Goal: Information Seeking & Learning: Learn about a topic

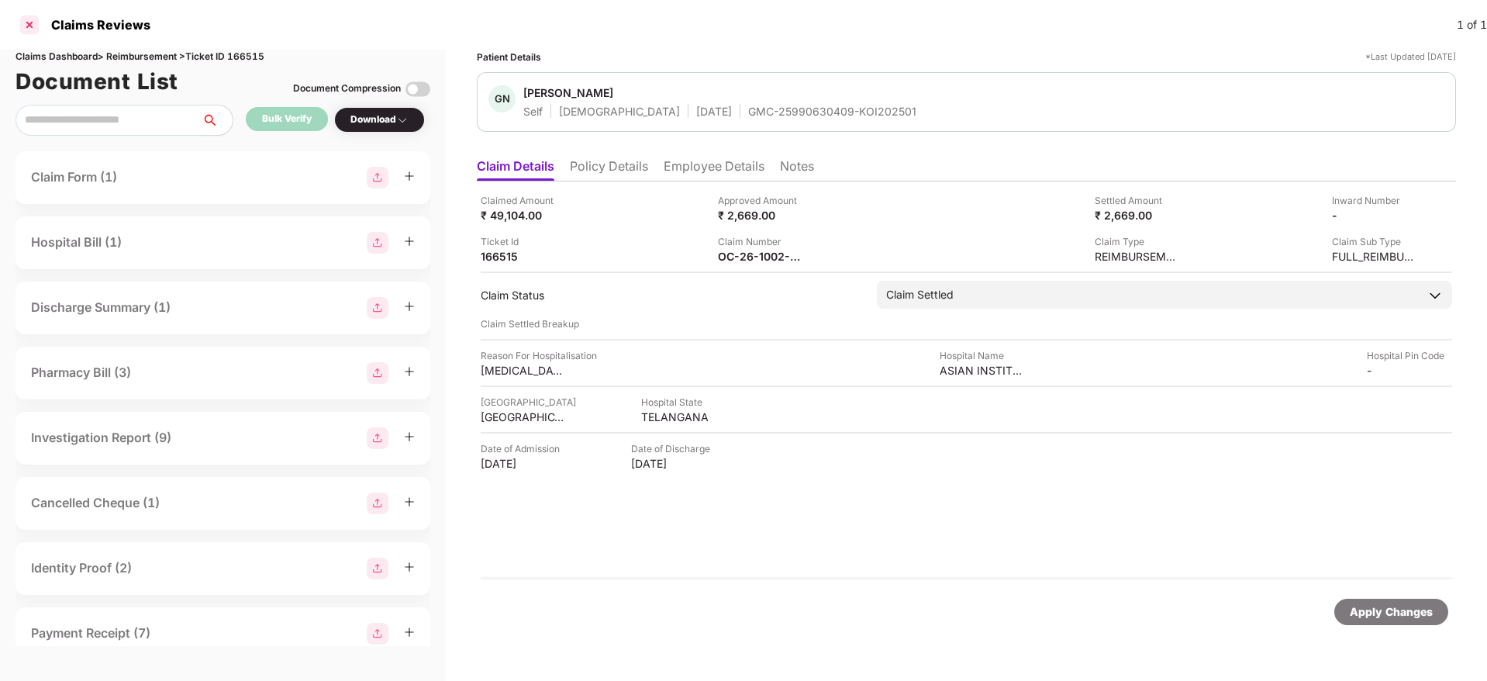
click at [28, 31] on div at bounding box center [29, 24] width 25 height 25
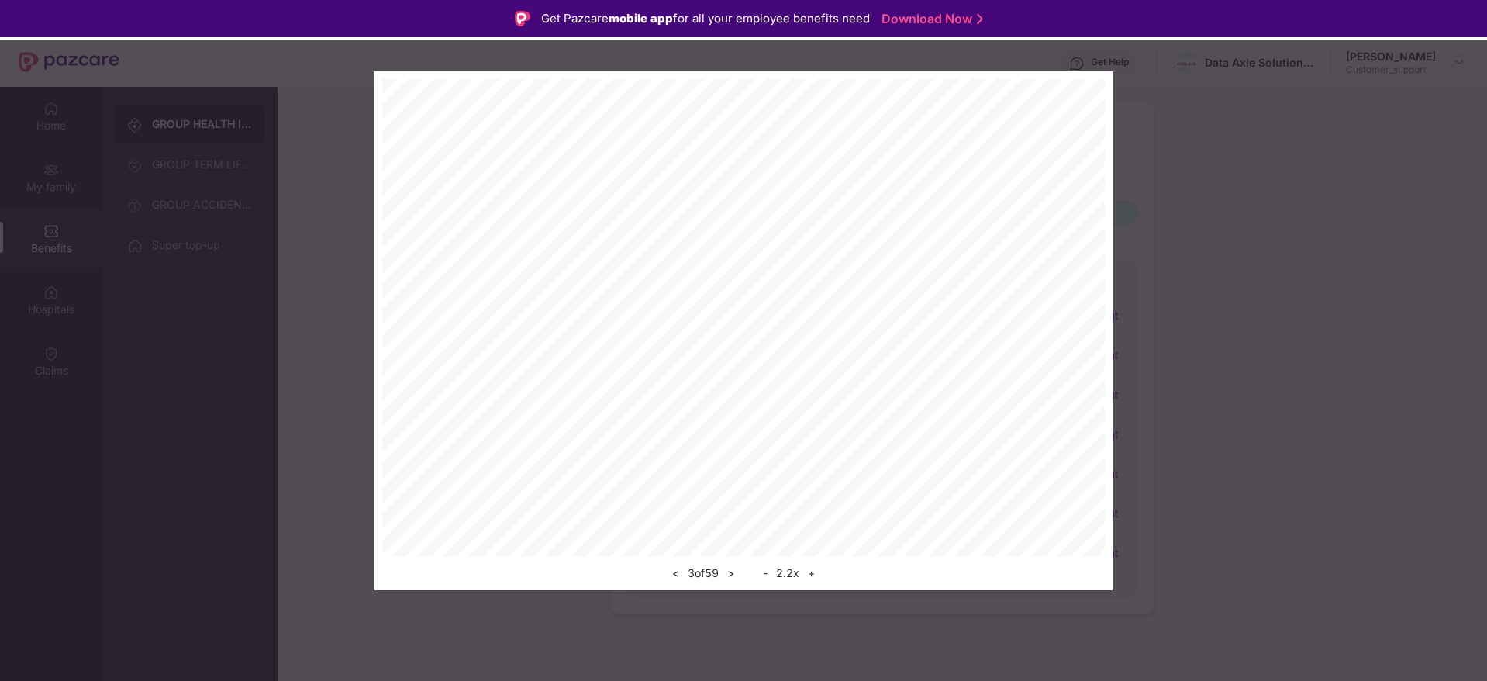
scroll to position [87, 0]
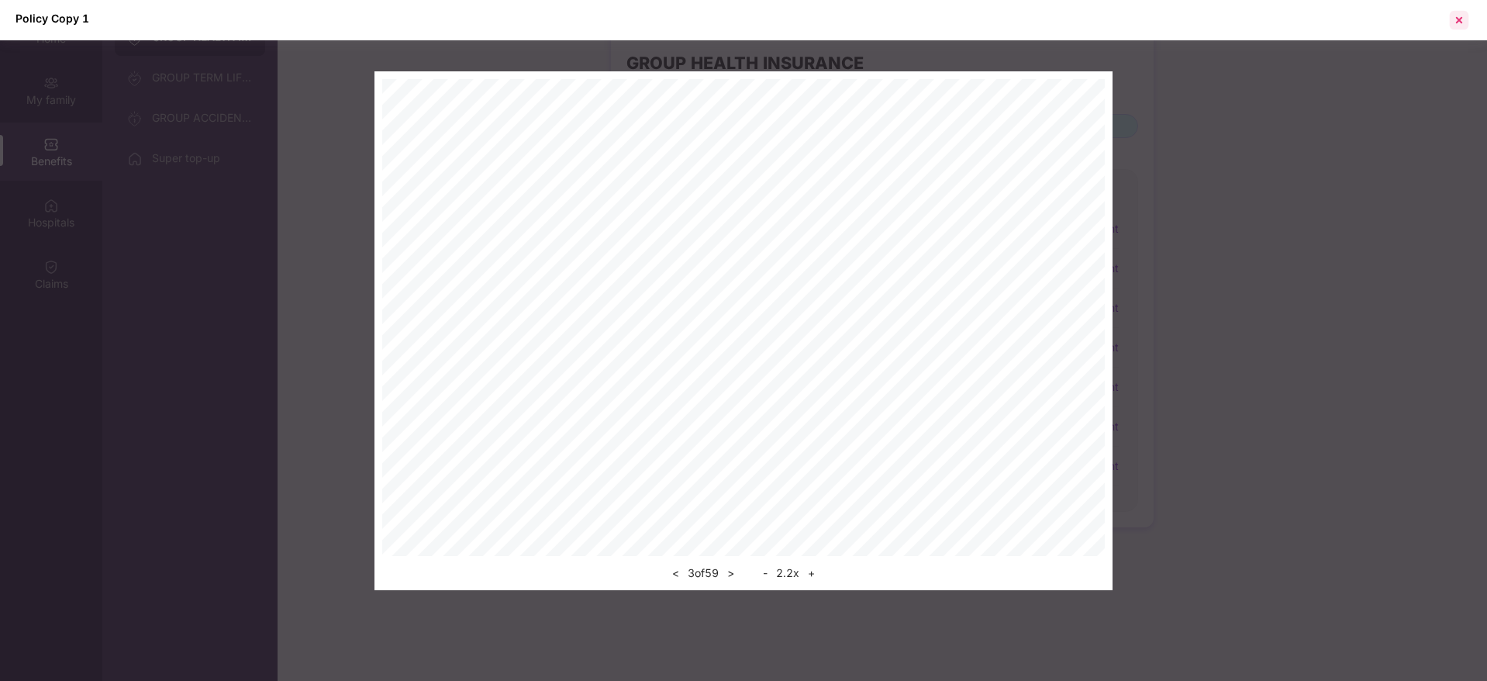
click at [1454, 20] on div at bounding box center [1459, 20] width 25 height 25
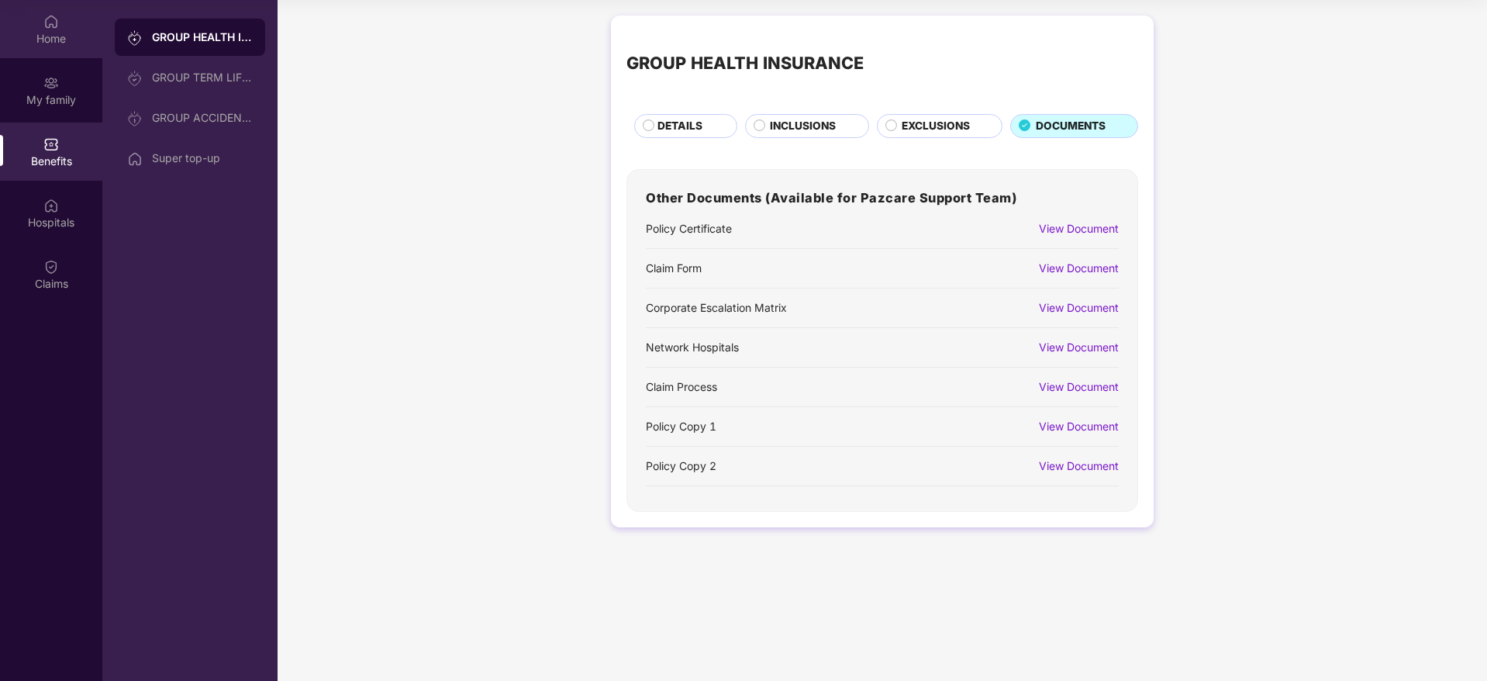
click at [40, 26] on div "Home" at bounding box center [51, 29] width 102 height 58
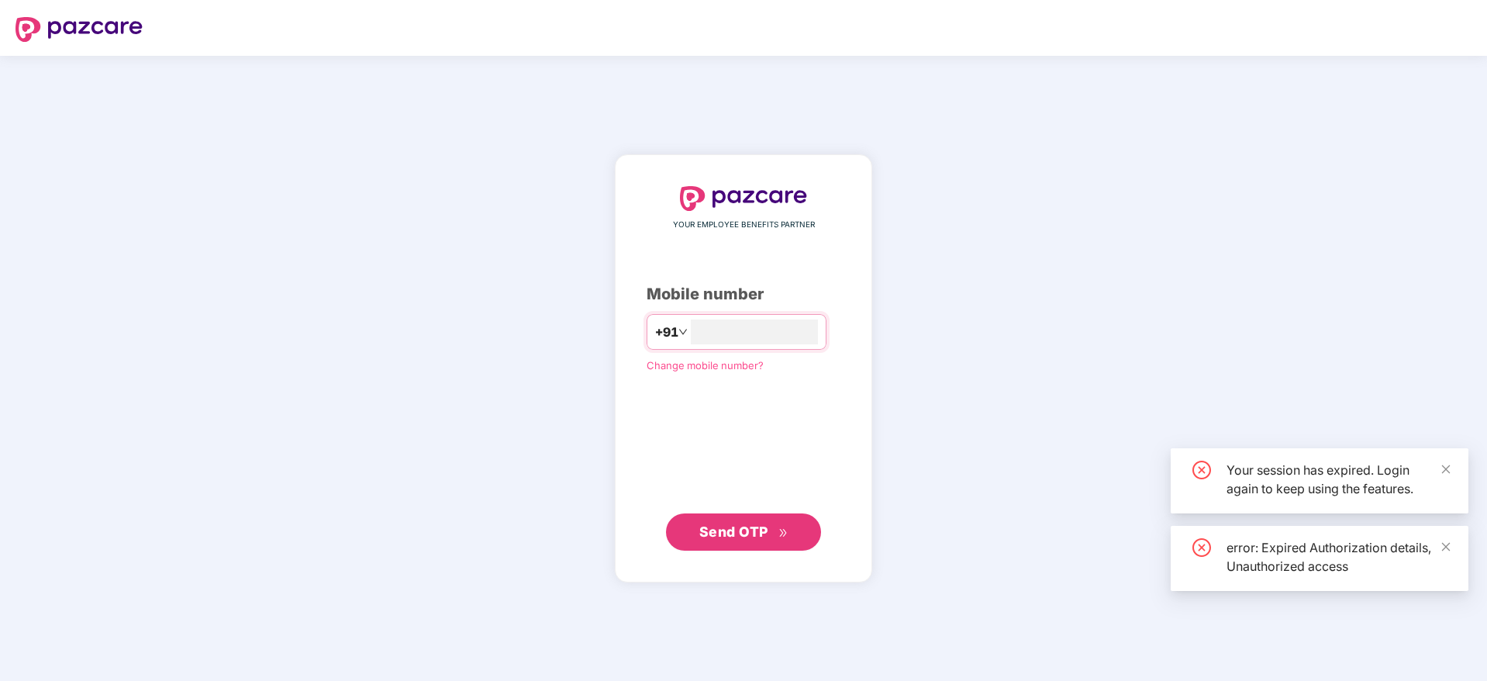
scroll to position [0, 0]
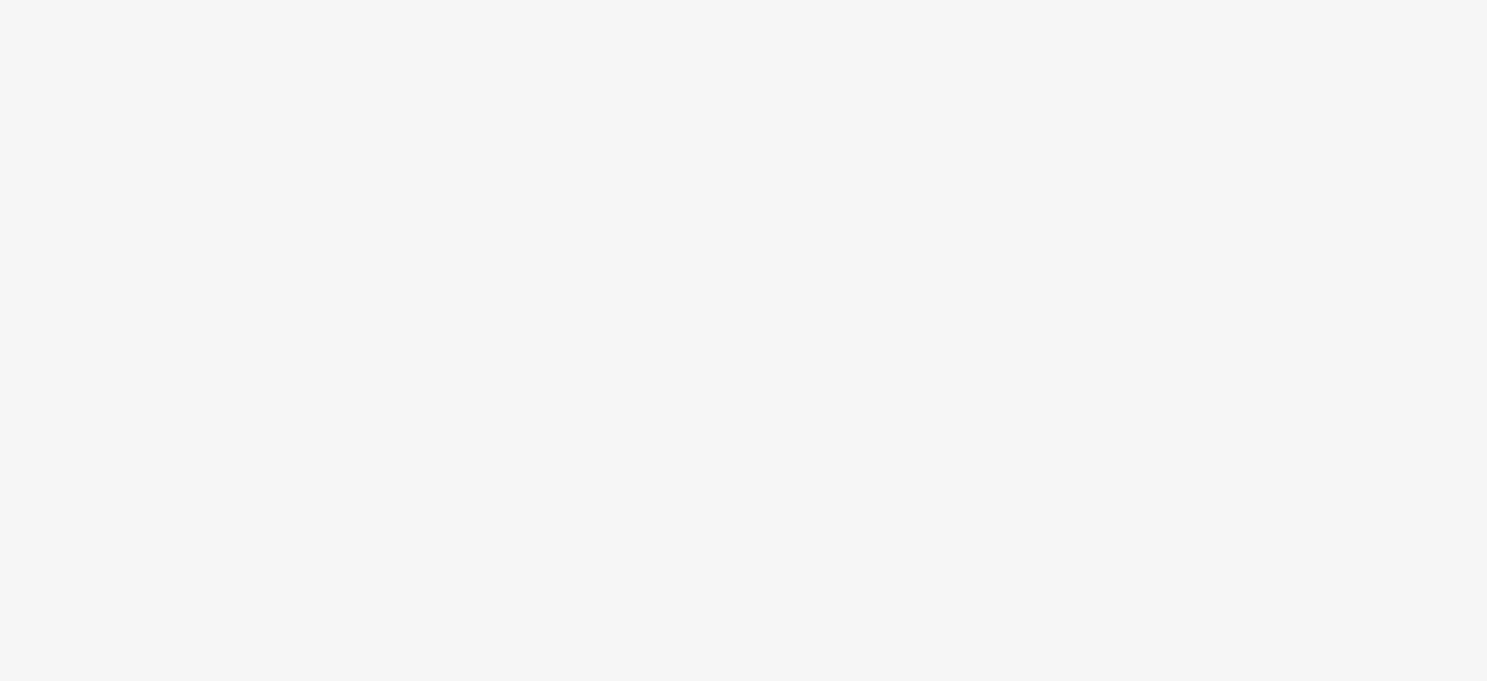
drag, startPoint x: 0, startPoint y: 0, endPoint x: 750, endPoint y: 373, distance: 837.4
click at [748, 354] on body at bounding box center [743, 340] width 1487 height 681
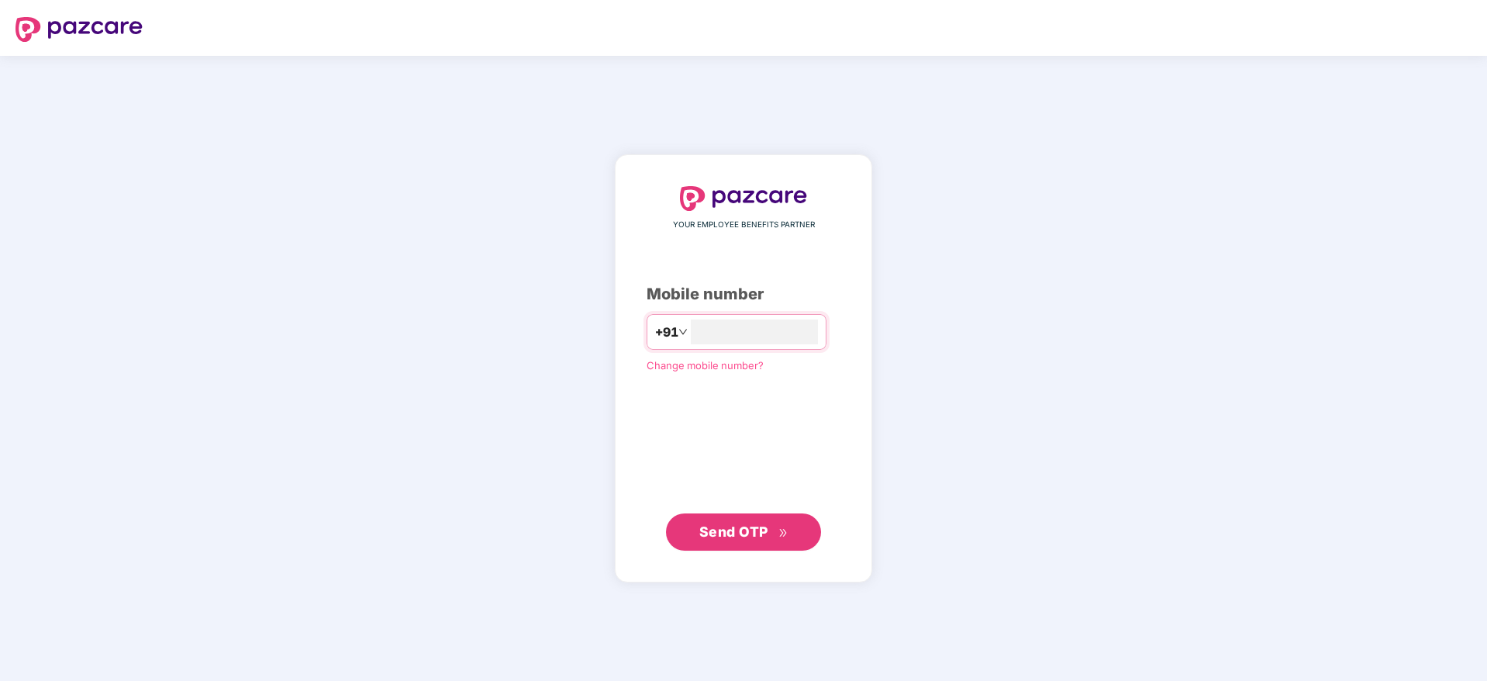
type input "**********"
click at [721, 537] on span "Send OTP" at bounding box center [733, 531] width 69 height 16
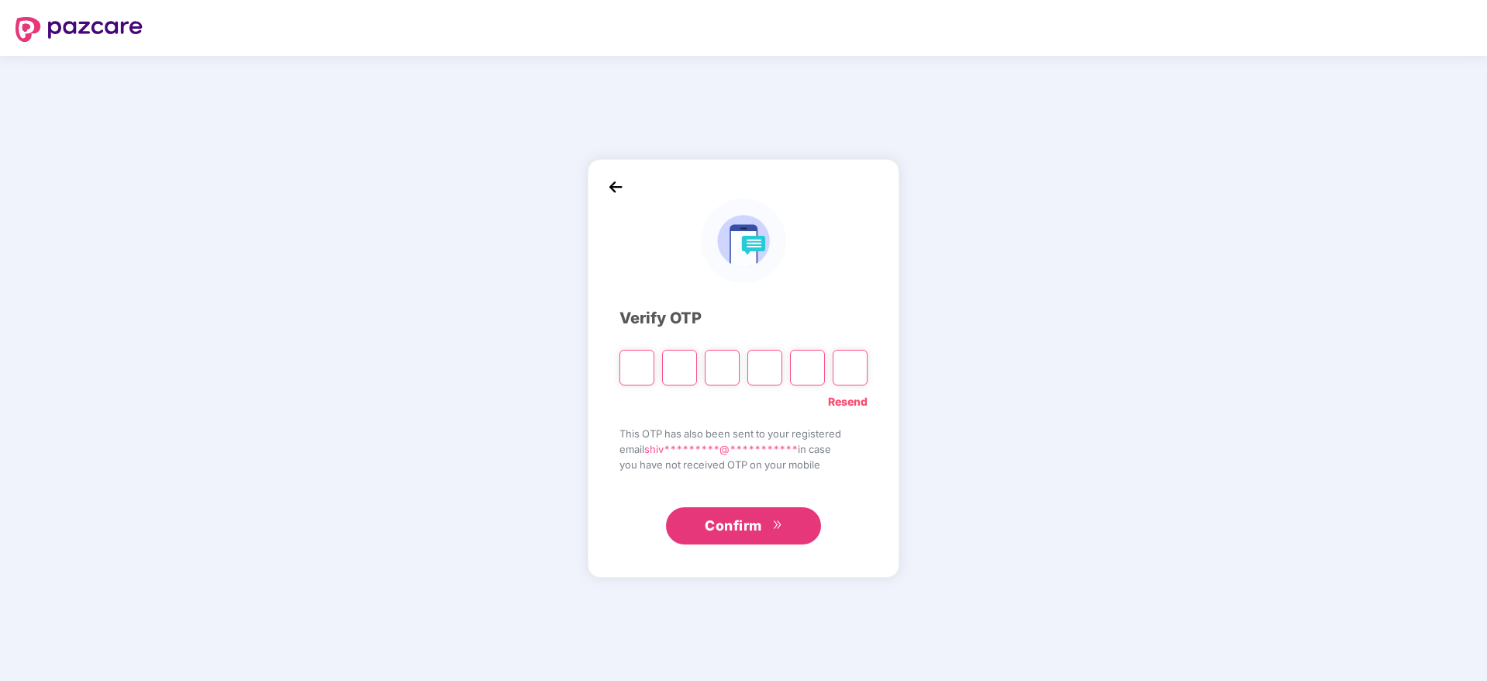
type input "*"
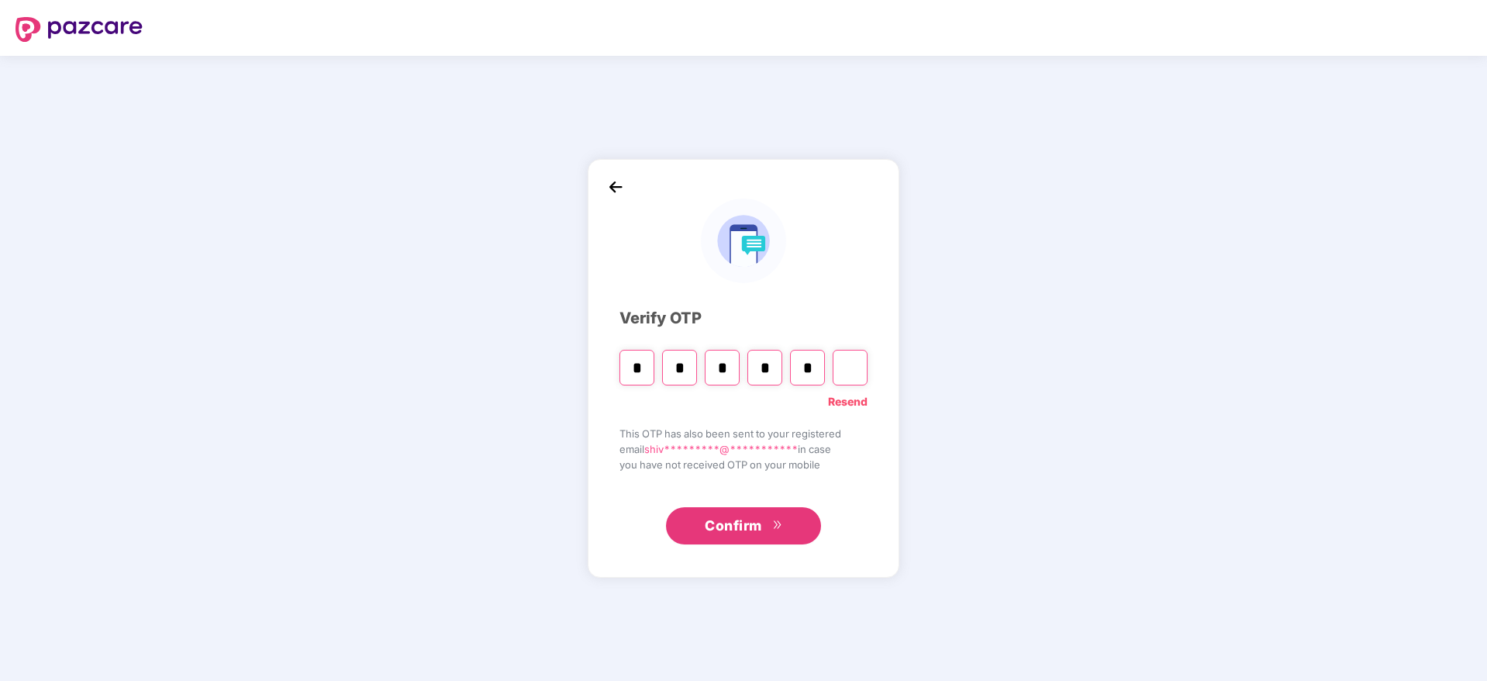
type input "*"
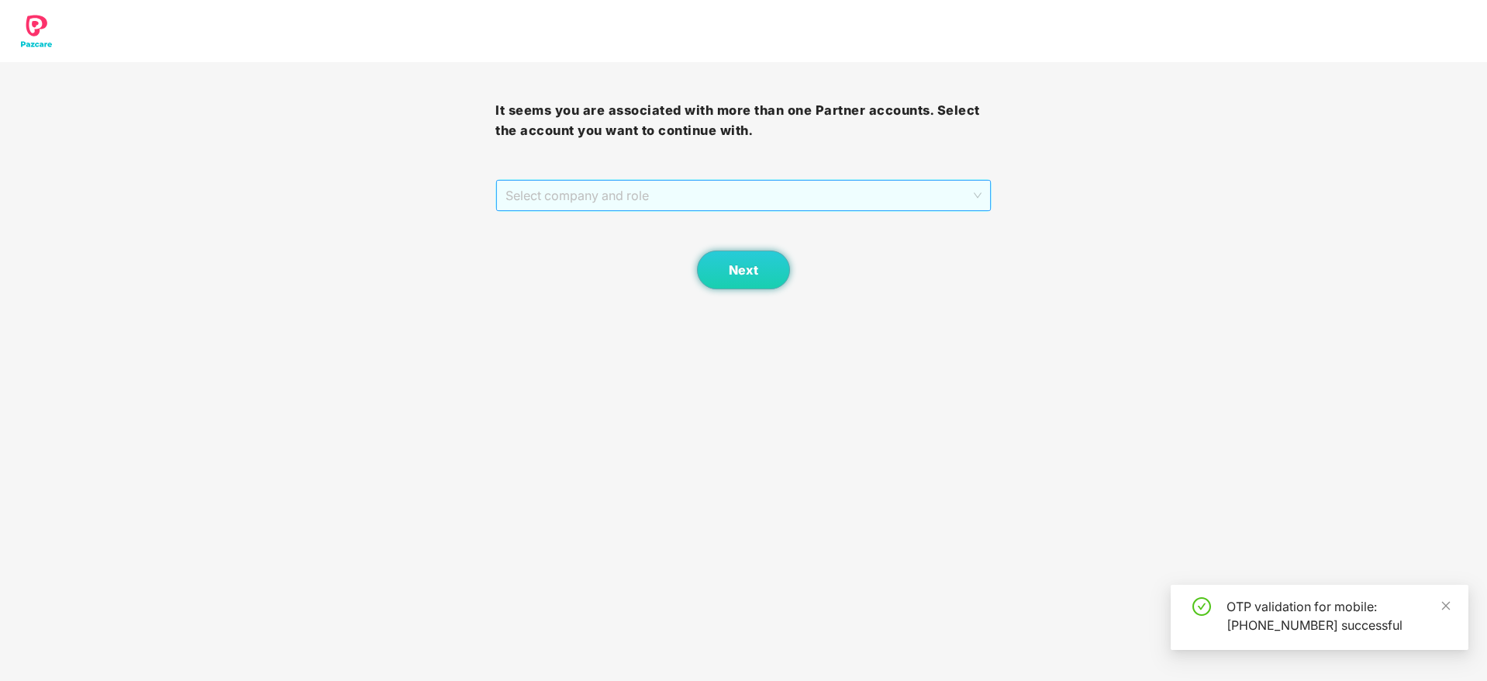
click at [685, 183] on span "Select company and role" at bounding box center [743, 195] width 475 height 29
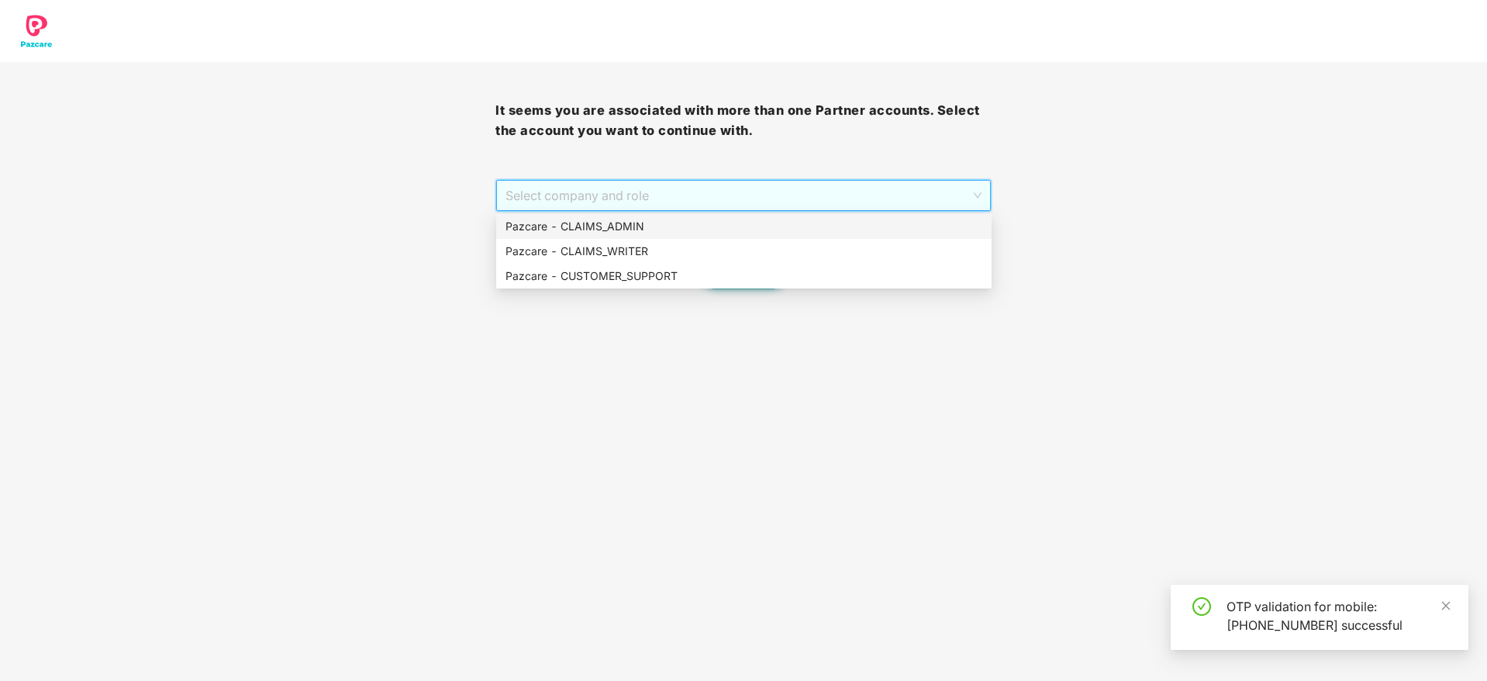
click at [692, 229] on div "Pazcare - CLAIMS_ADMIN" at bounding box center [744, 226] width 477 height 17
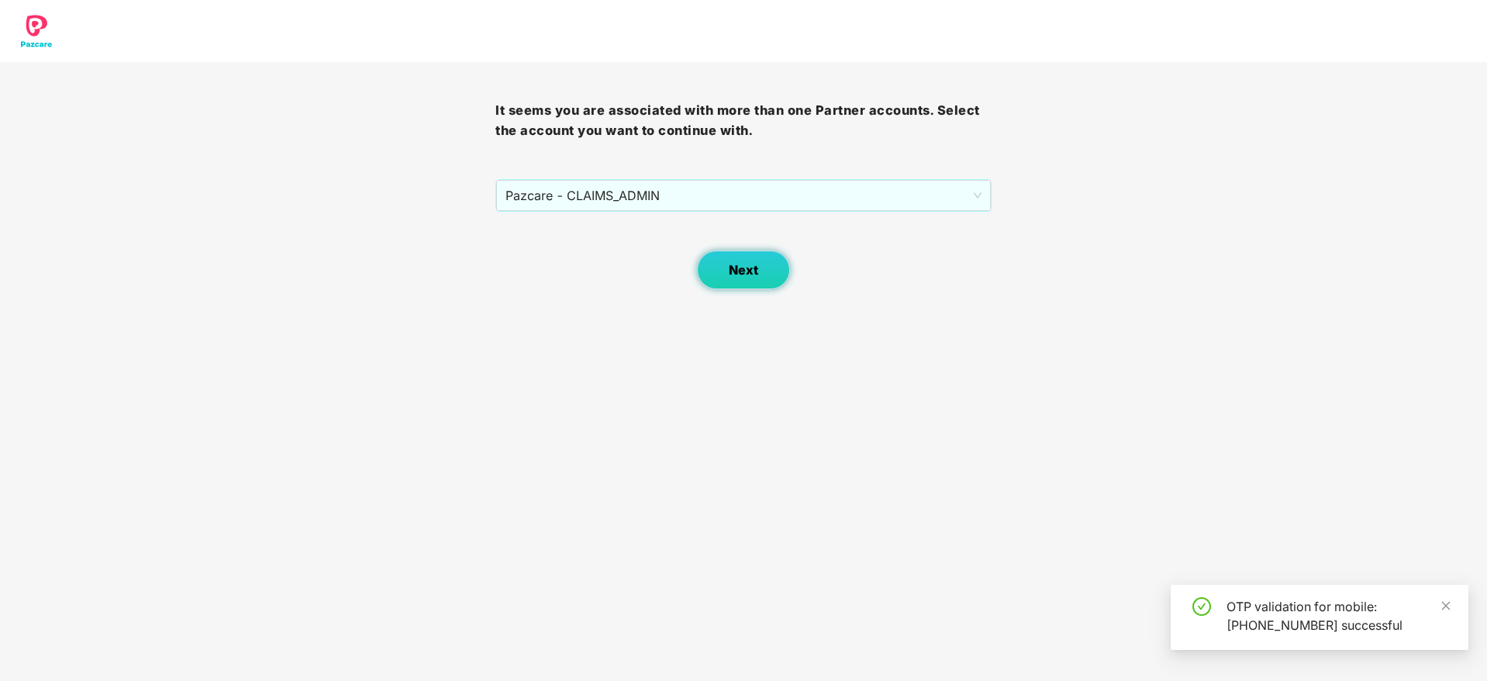
click at [733, 271] on span "Next" at bounding box center [743, 270] width 29 height 15
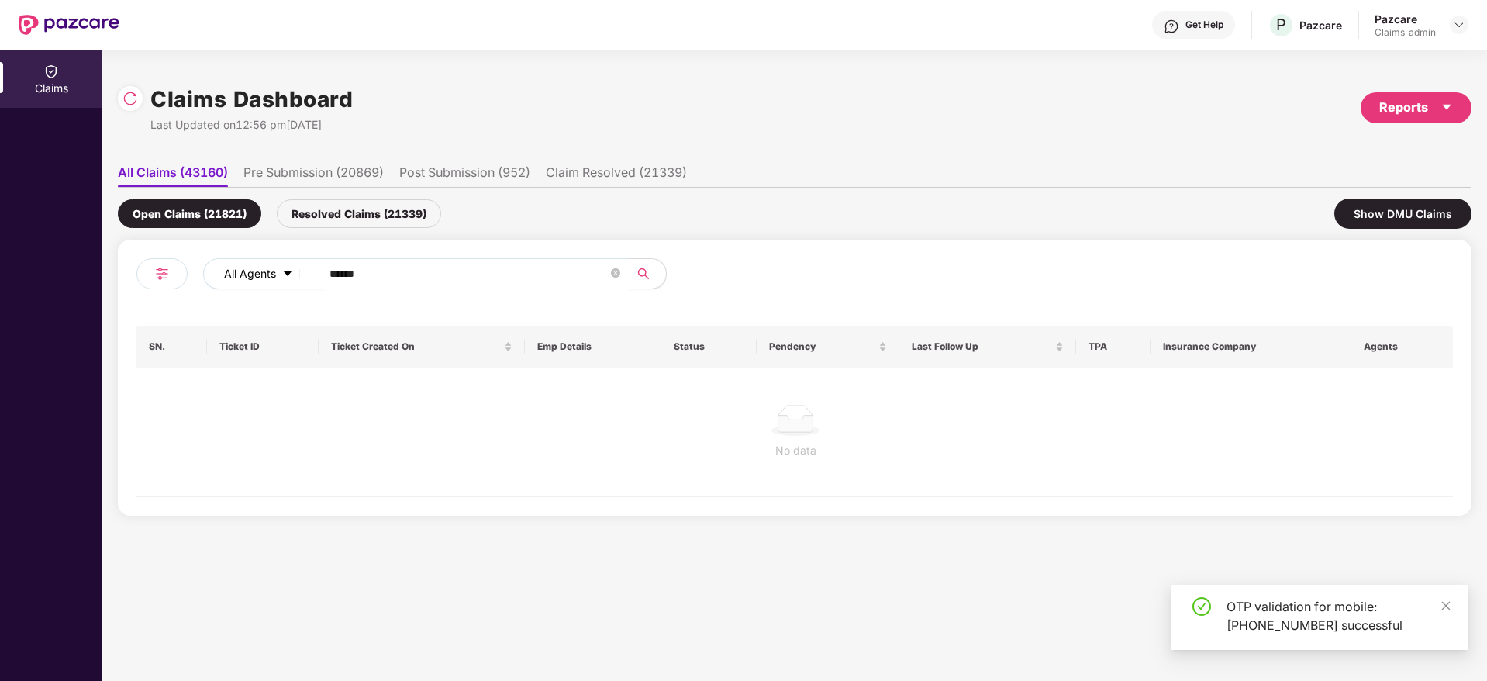
drag, startPoint x: 466, startPoint y: 264, endPoint x: 266, endPoint y: 288, distance: 201.5
click at [266, 288] on div "All Agents ******" at bounding box center [598, 273] width 790 height 31
paste input "text"
type input "******"
click at [375, 214] on div "Resolved Claims (21339)" at bounding box center [359, 213] width 164 height 29
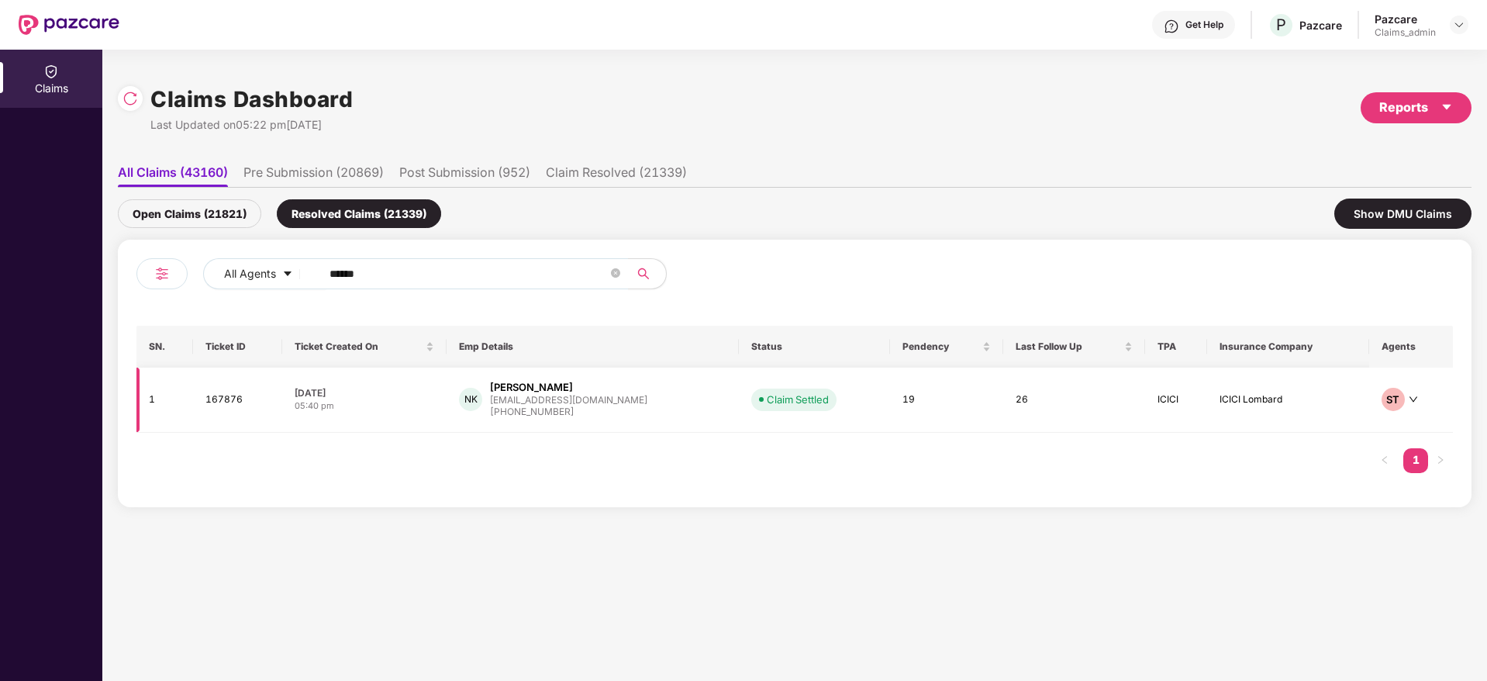
click at [520, 388] on div "Neeraj Kumar" at bounding box center [531, 387] width 83 height 15
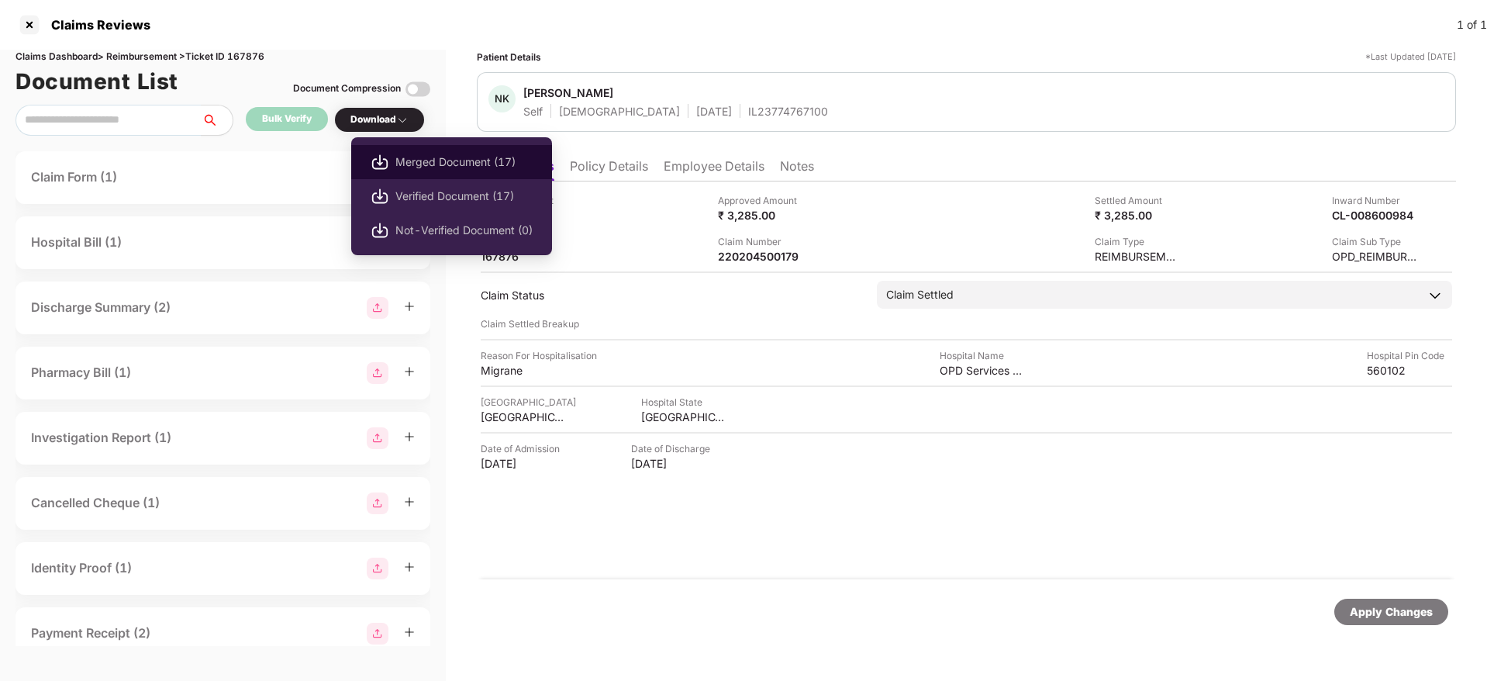
click at [418, 154] on span "Merged Document (17)" at bounding box center [463, 162] width 137 height 17
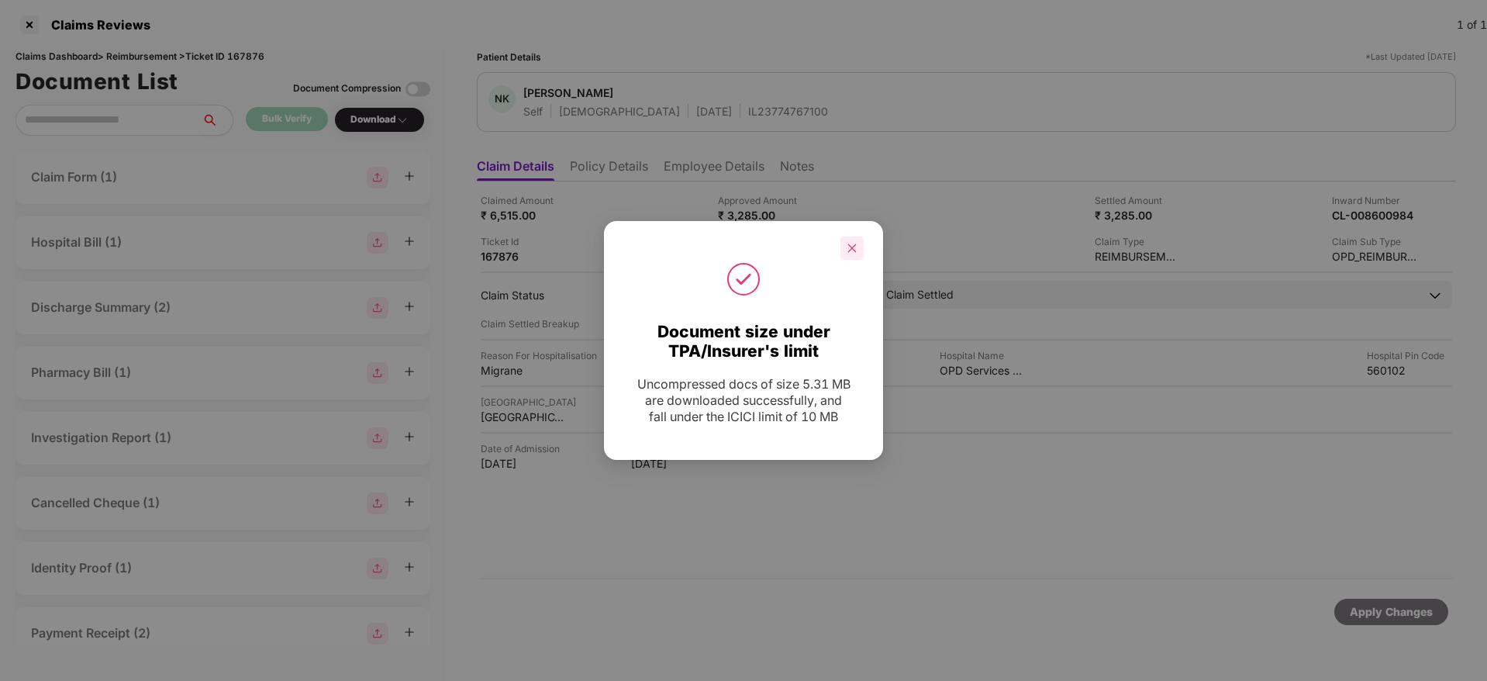
click at [847, 247] on icon "close" at bounding box center [852, 248] width 11 height 11
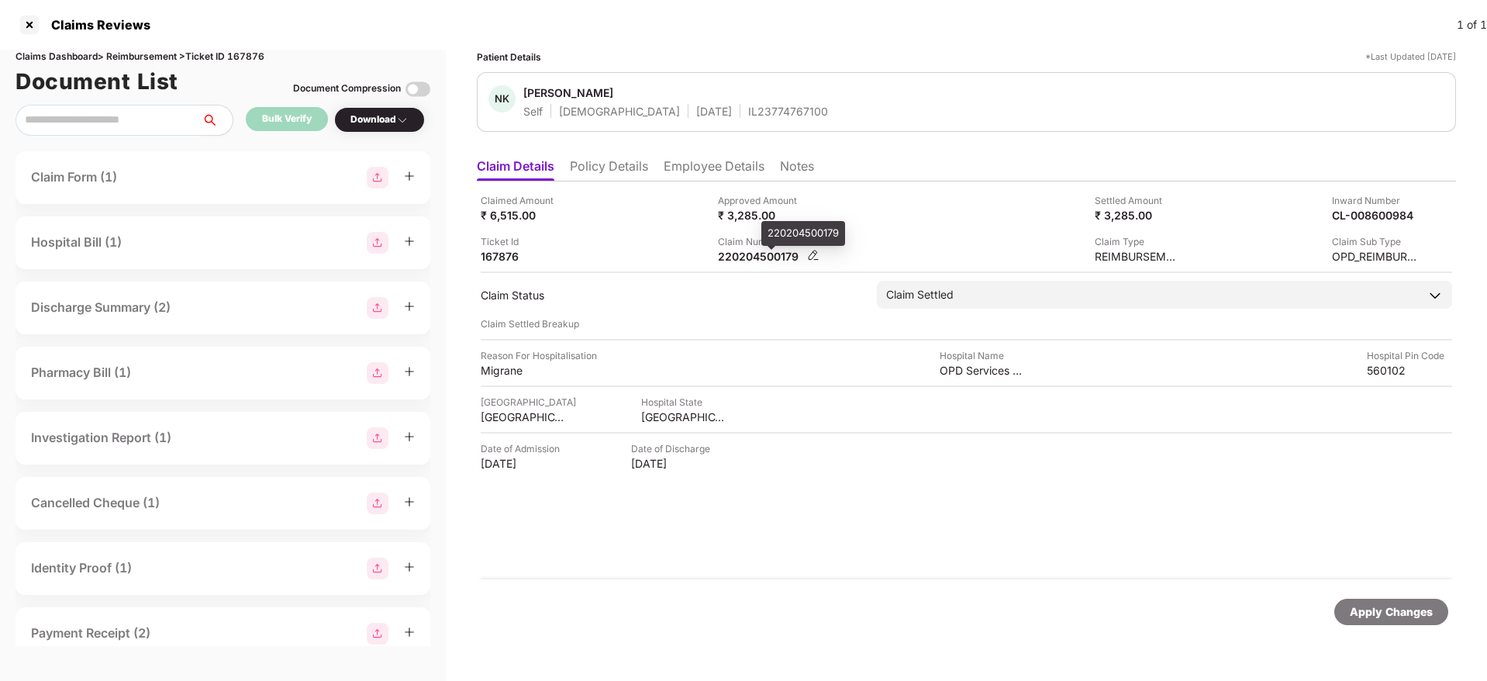
click at [747, 262] on div "220204500179" at bounding box center [760, 256] width 85 height 15
copy div "220204500179"
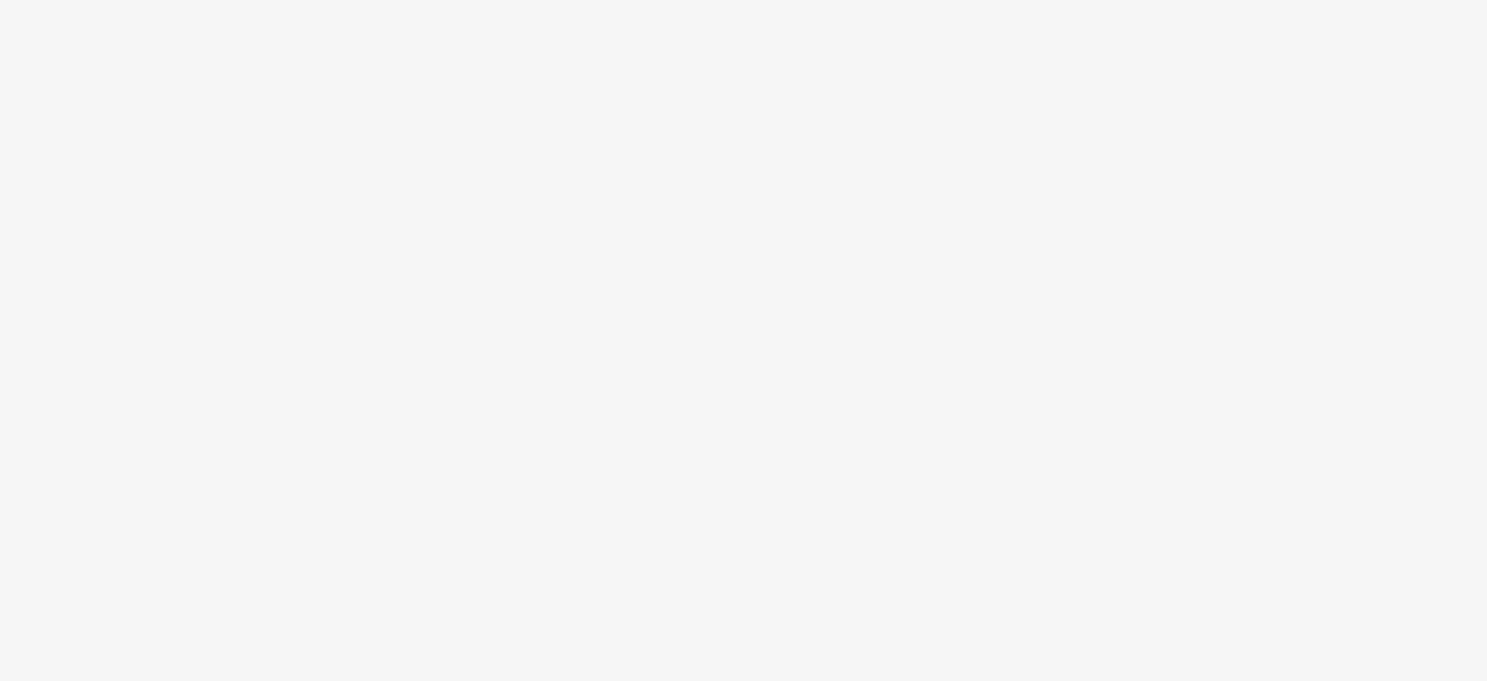
click at [1459, 30] on body at bounding box center [743, 340] width 1487 height 681
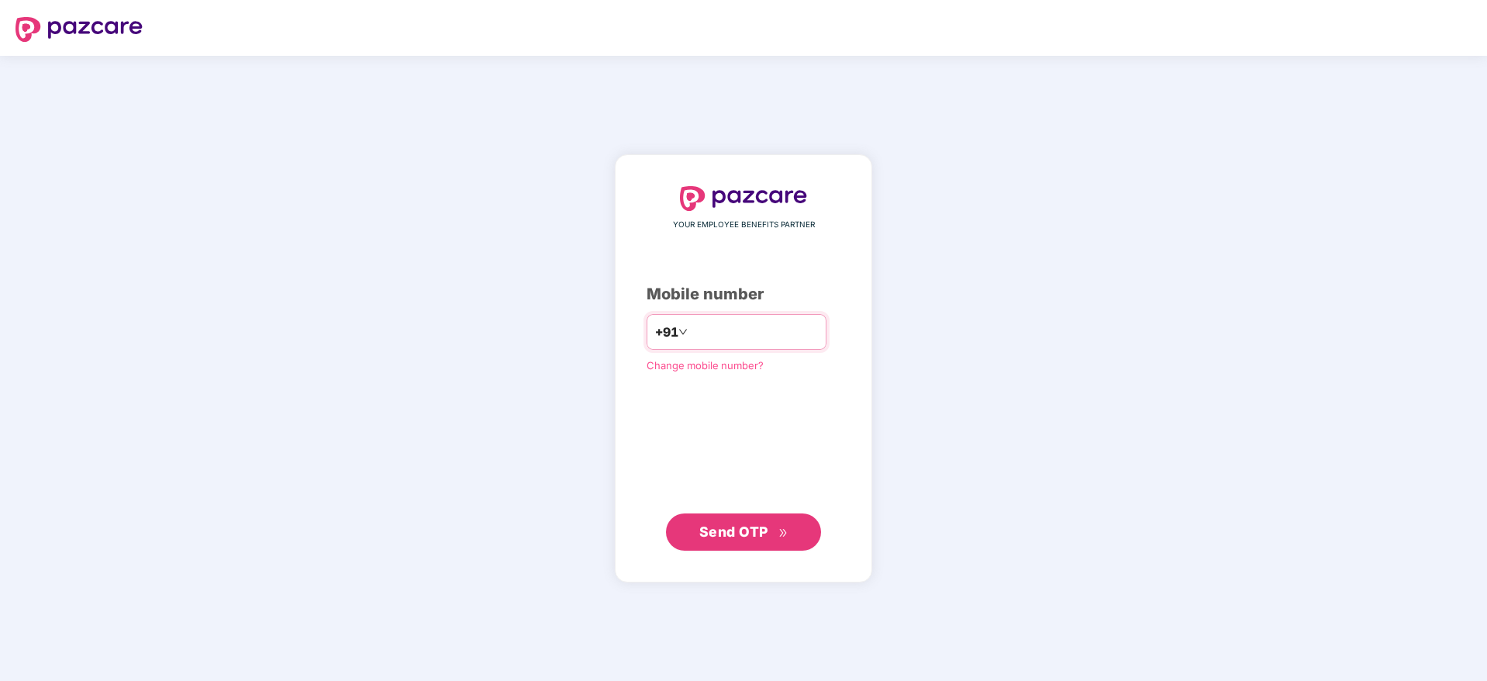
click at [721, 317] on div "+91" at bounding box center [737, 332] width 180 height 36
click at [693, 333] on input "number" at bounding box center [754, 331] width 127 height 25
type input "**********"
click at [730, 509] on div "**********" at bounding box center [744, 368] width 194 height 363
click at [733, 539] on span "Send OTP" at bounding box center [743, 531] width 89 height 22
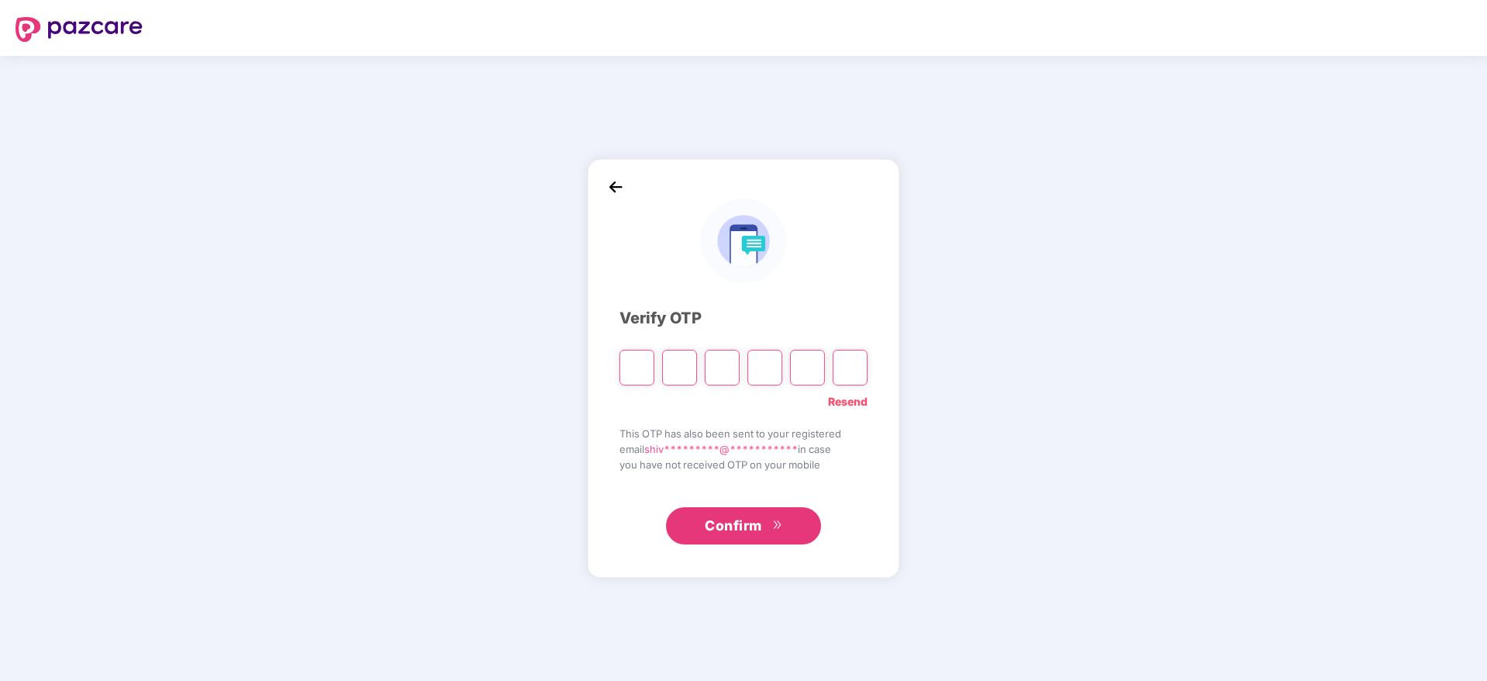
type input "*"
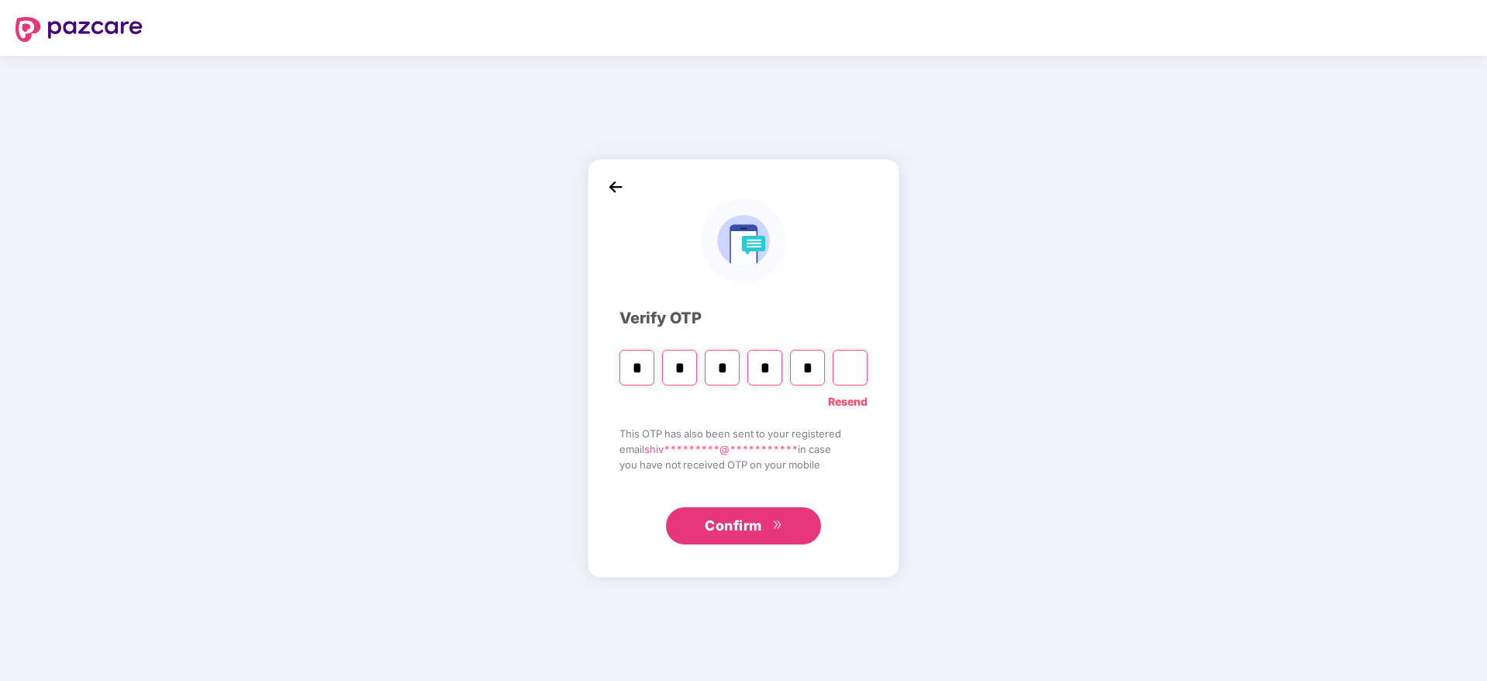
type input "*"
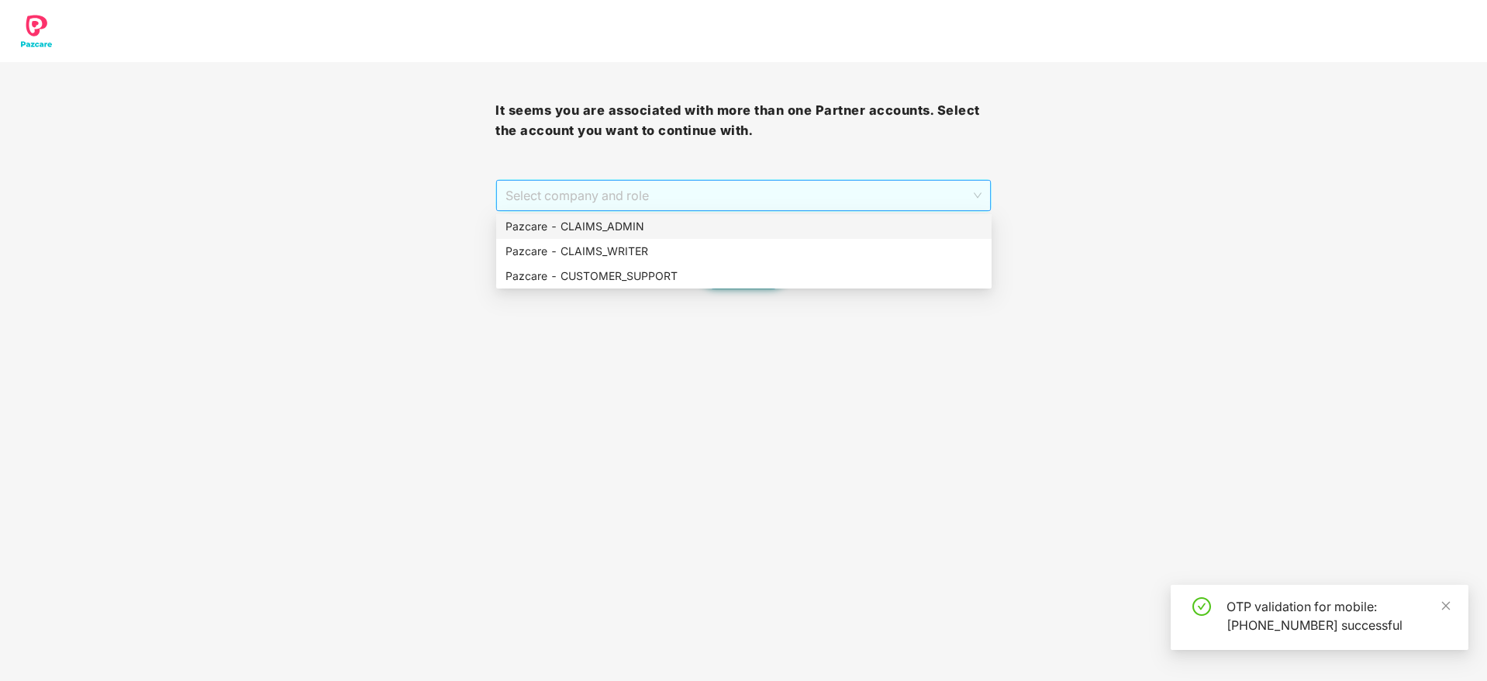
click at [678, 192] on span "Select company and role" at bounding box center [743, 195] width 475 height 29
click at [675, 280] on div "Pazcare - CUSTOMER_SUPPORT" at bounding box center [744, 275] width 477 height 17
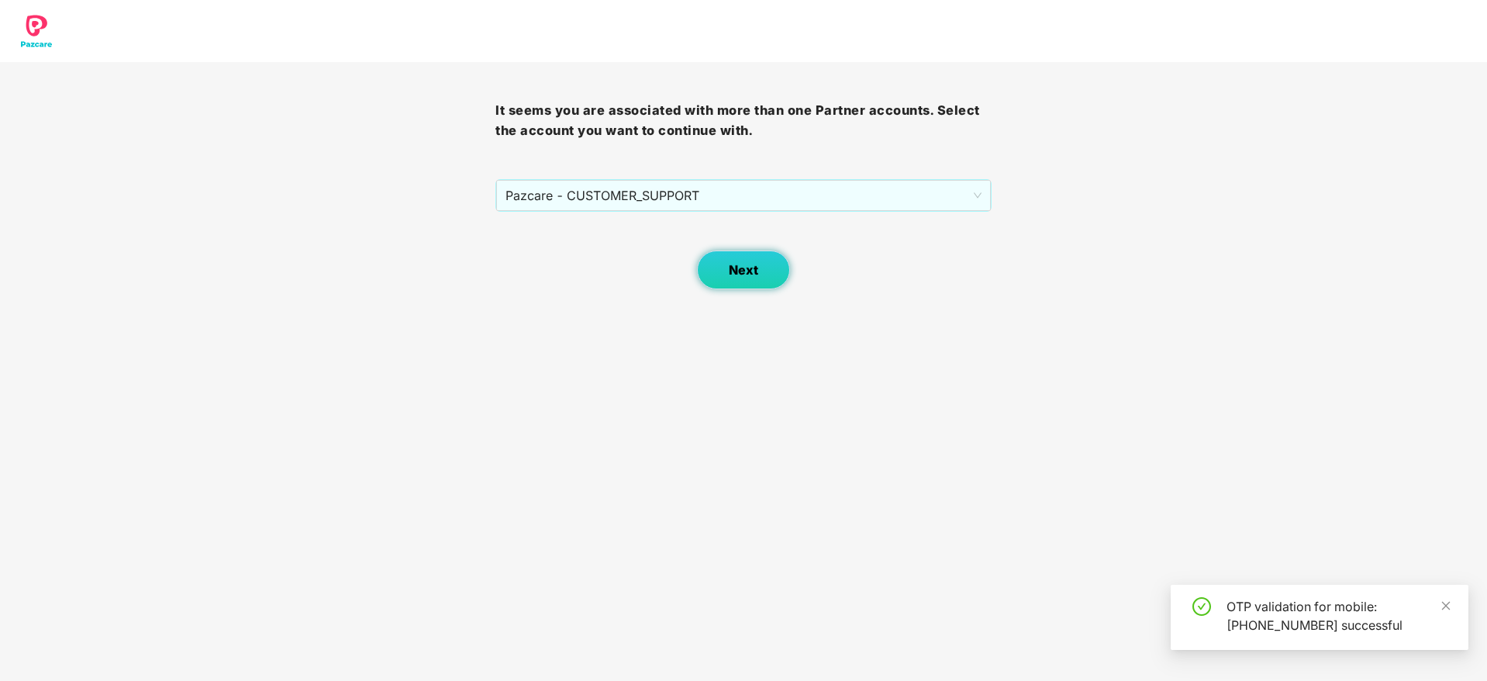
click at [744, 263] on span "Next" at bounding box center [743, 270] width 29 height 15
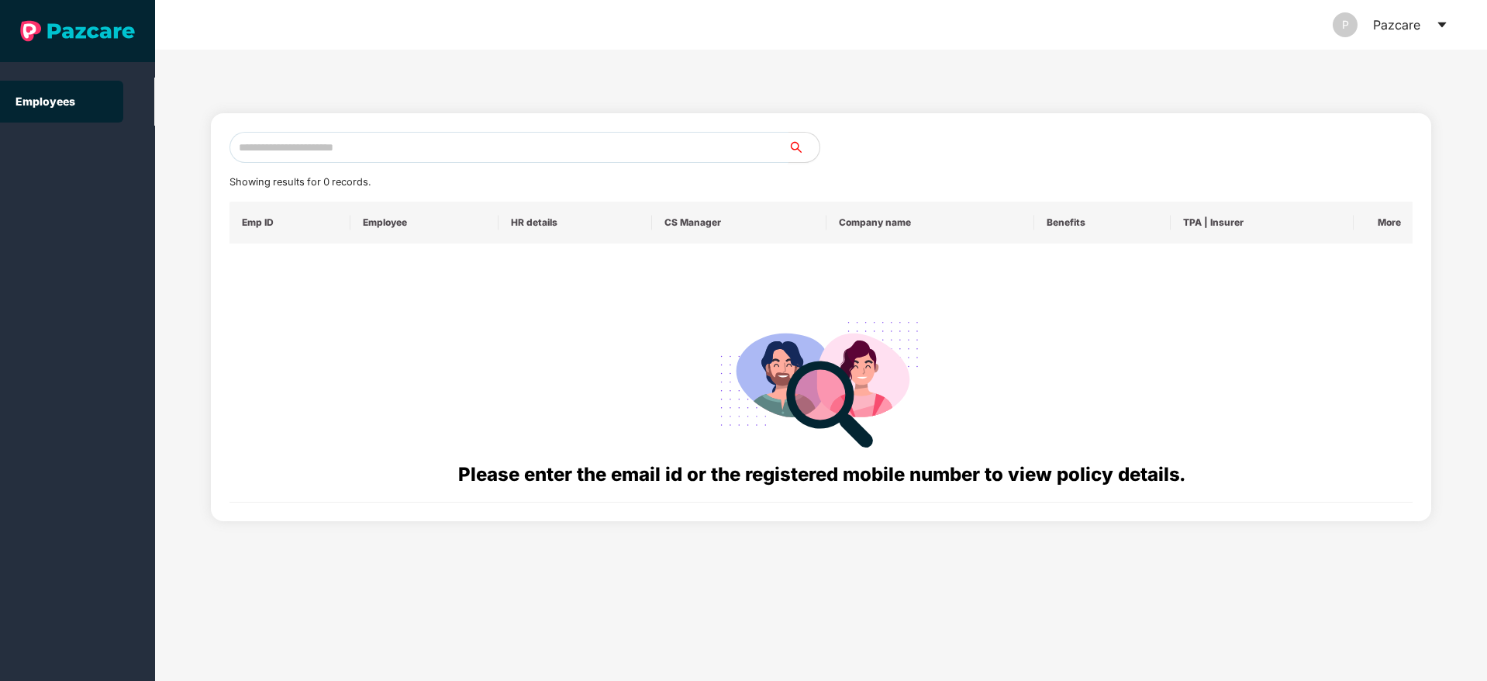
click at [579, 140] on input "text" at bounding box center [508, 147] width 559 height 31
paste input "**********"
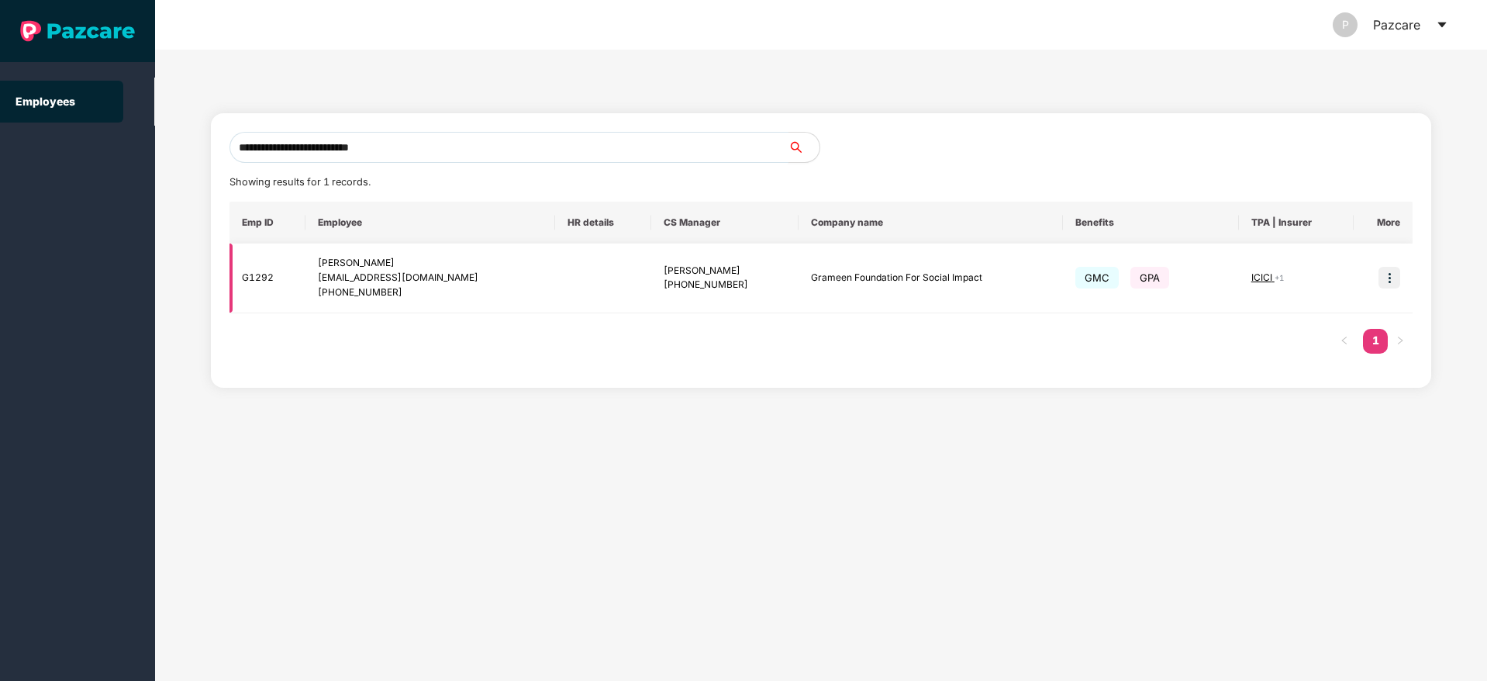
type input "**********"
click at [1388, 278] on img at bounding box center [1389, 278] width 22 height 22
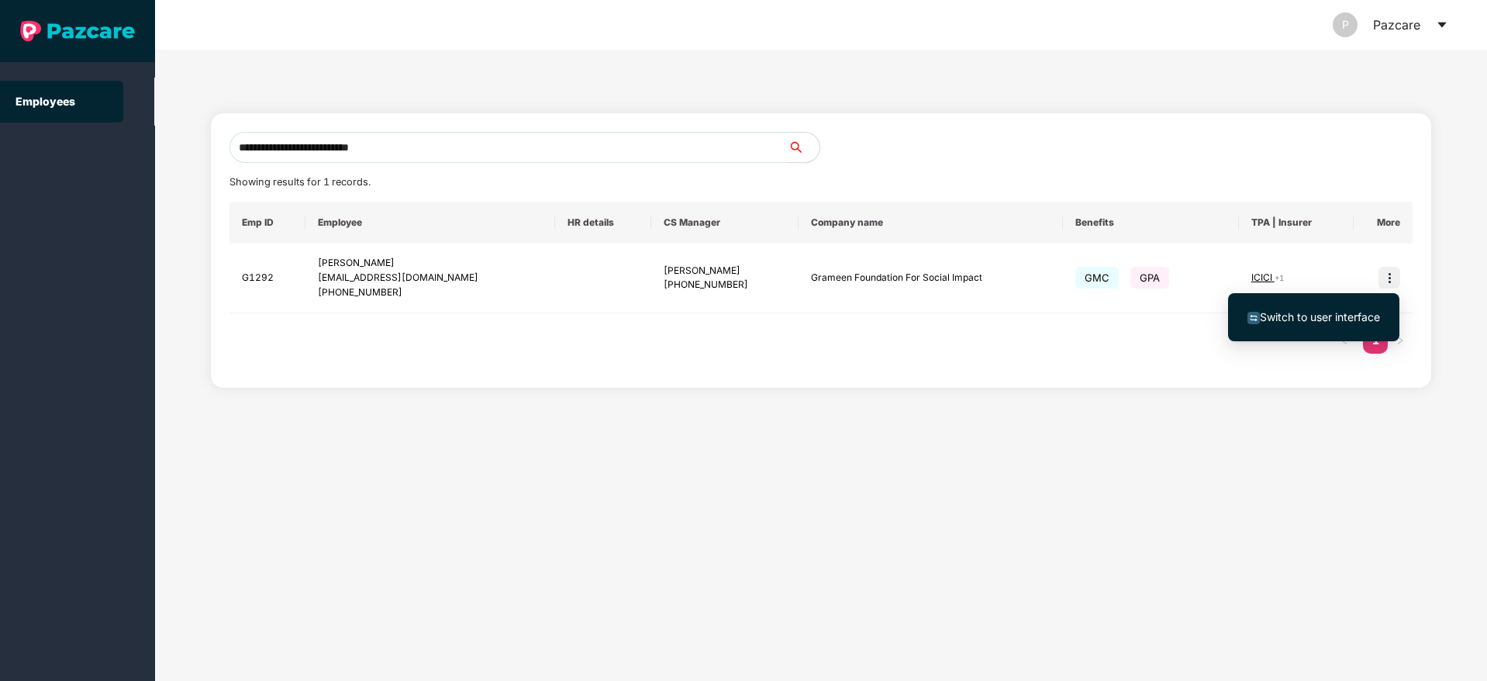
click at [1255, 318] on img at bounding box center [1253, 318] width 12 height 12
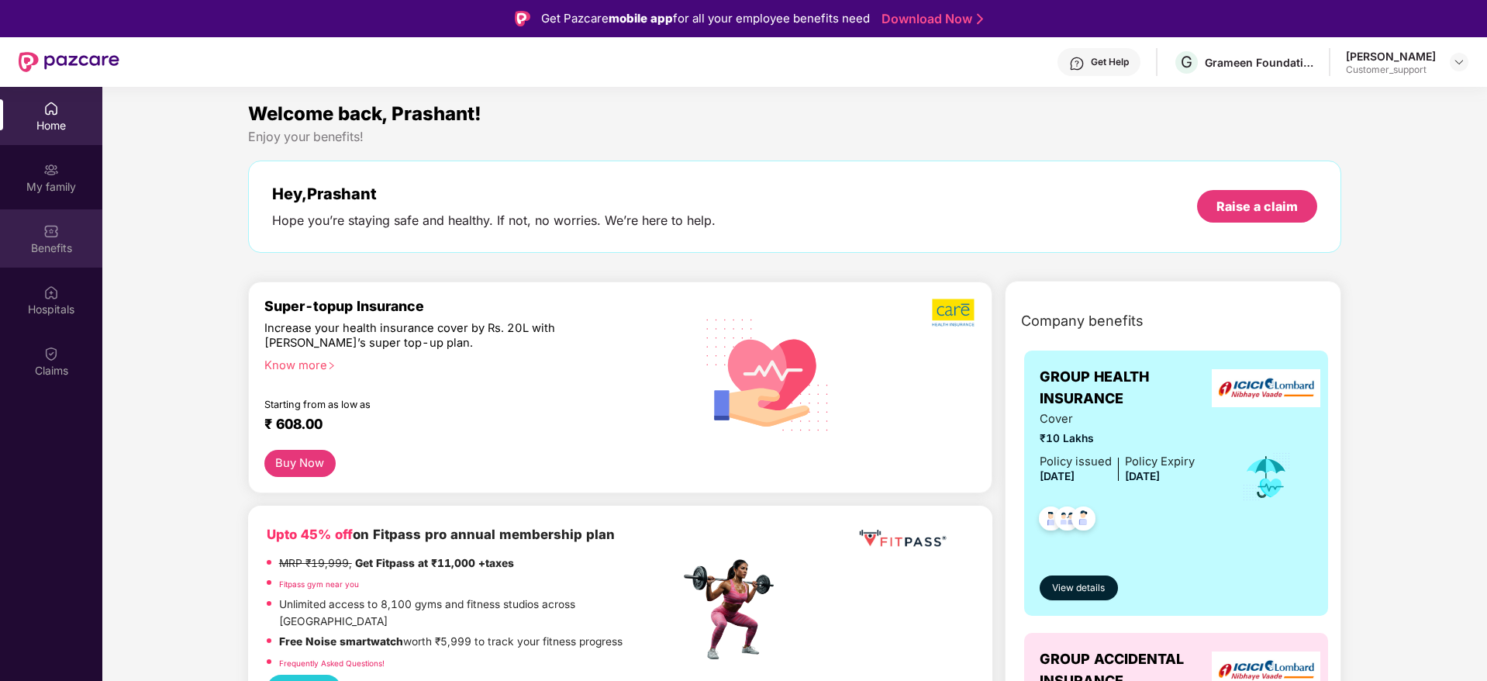
click at [47, 240] on div "Benefits" at bounding box center [51, 248] width 102 height 16
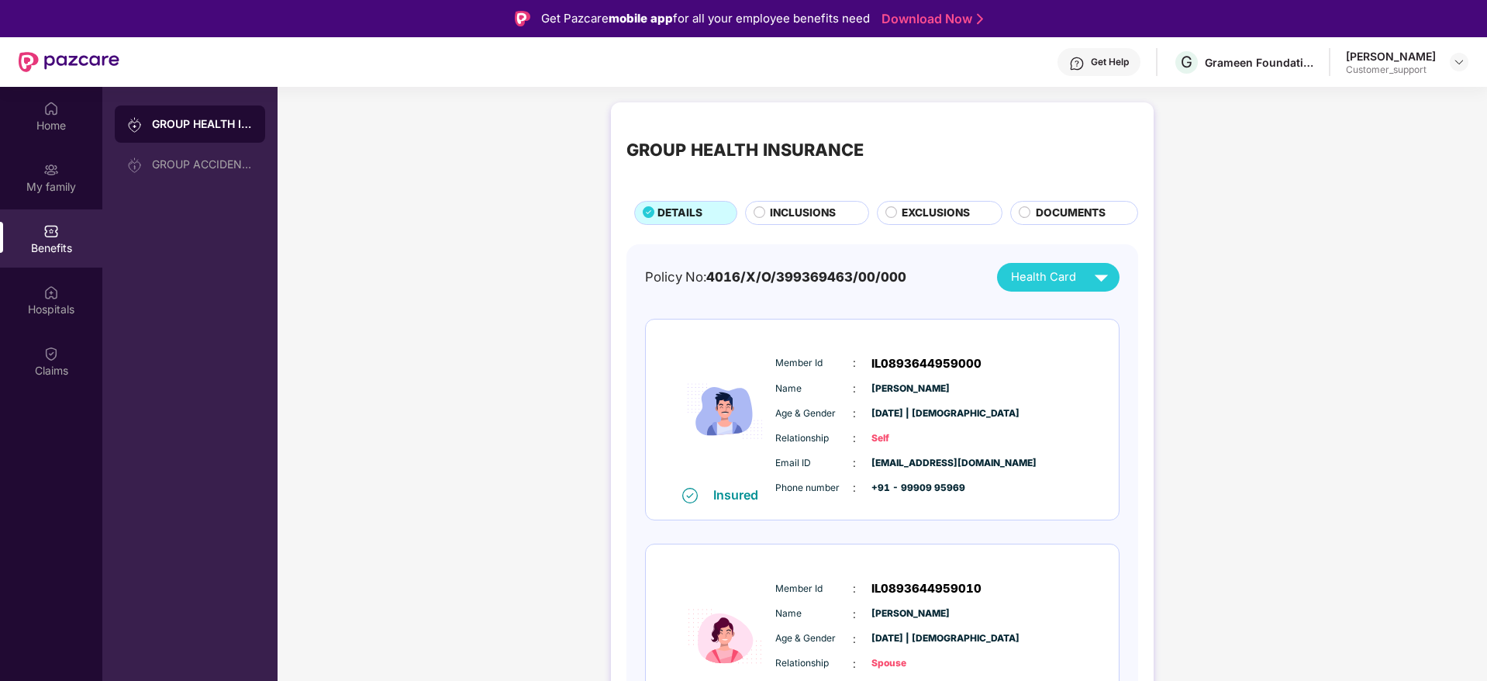
click at [811, 221] on span "INCLUSIONS" at bounding box center [803, 213] width 66 height 17
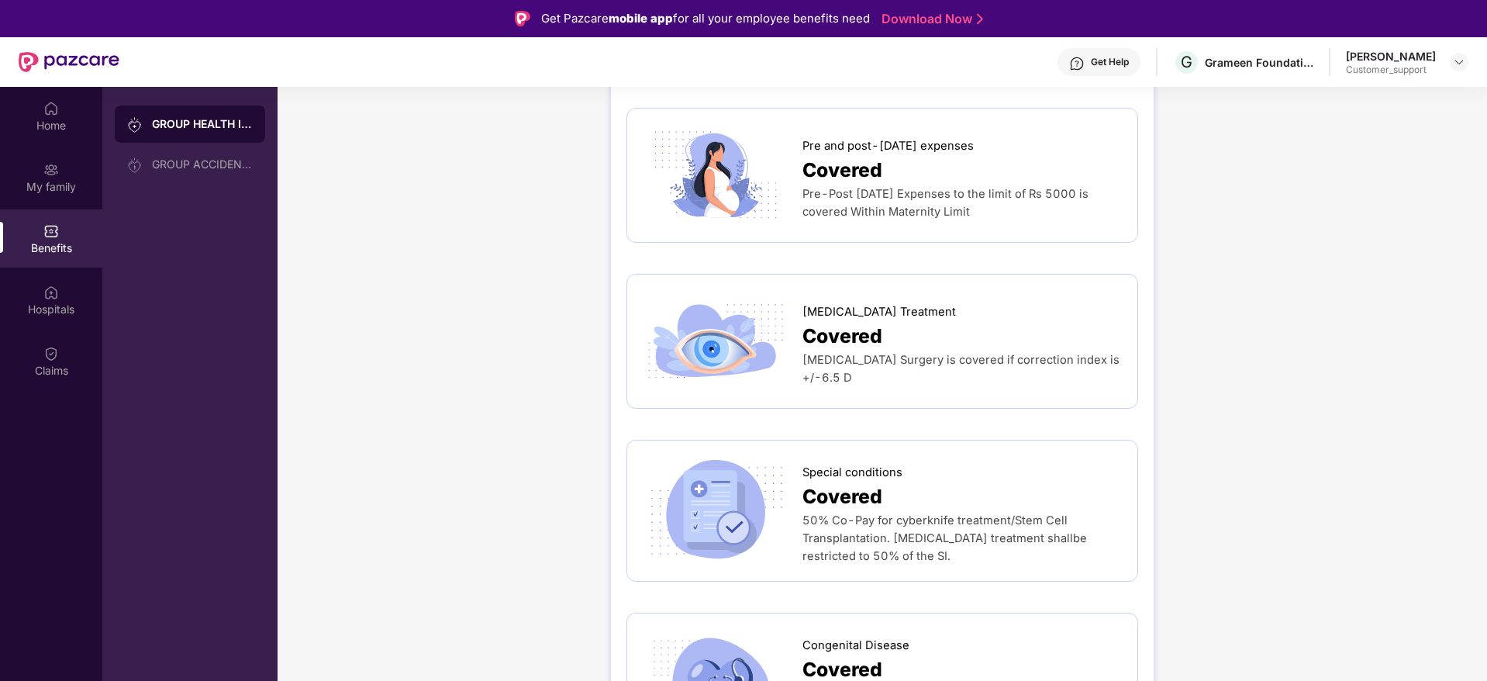
scroll to position [2512, 0]
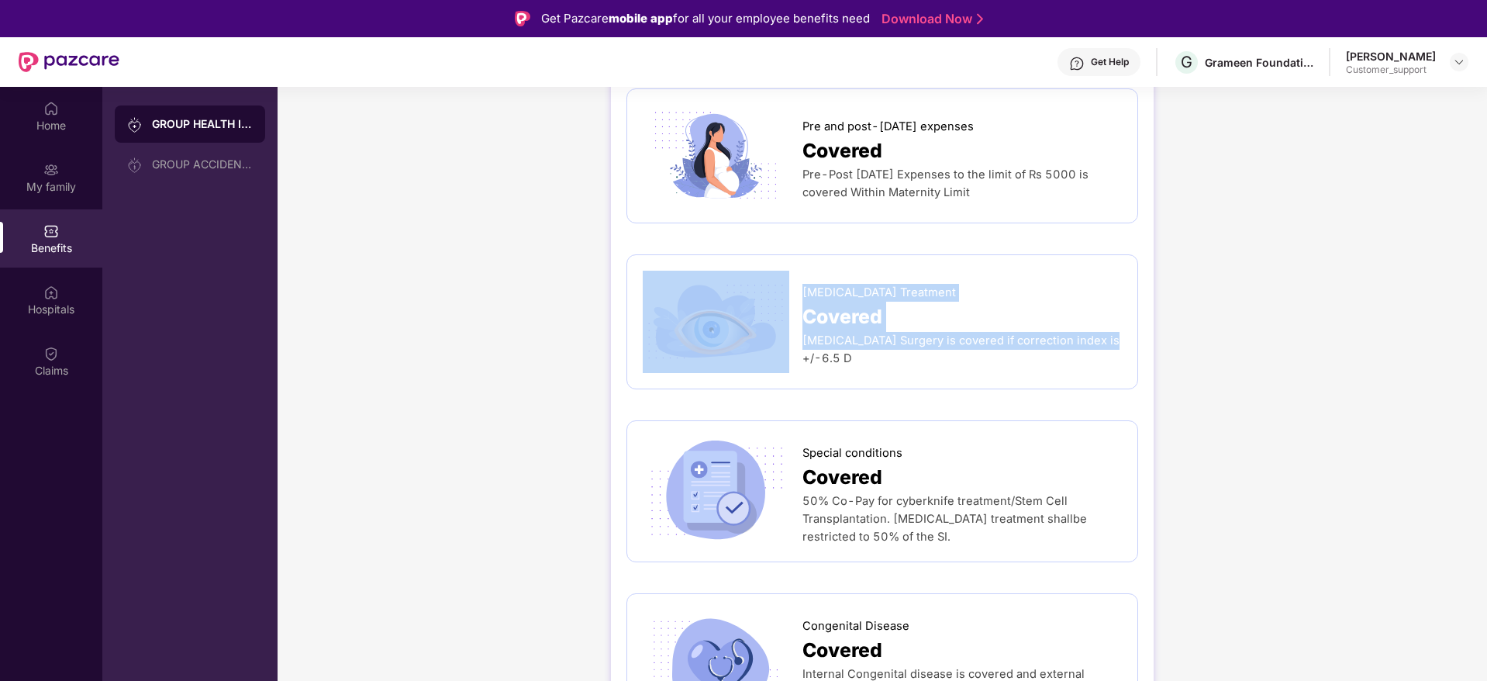
drag, startPoint x: 794, startPoint y: 260, endPoint x: 1102, endPoint y: 319, distance: 313.4
click at [1102, 319] on div "Lasik Treatment Covered Lasik Surgery is covered if correction index is +/-6.5 D" at bounding box center [882, 322] width 479 height 102
copy div "Lasik Treatment Covered Lasik Surgery is covered if correction index is +/-6.5 D"
click at [1461, 67] on img at bounding box center [1459, 62] width 12 height 12
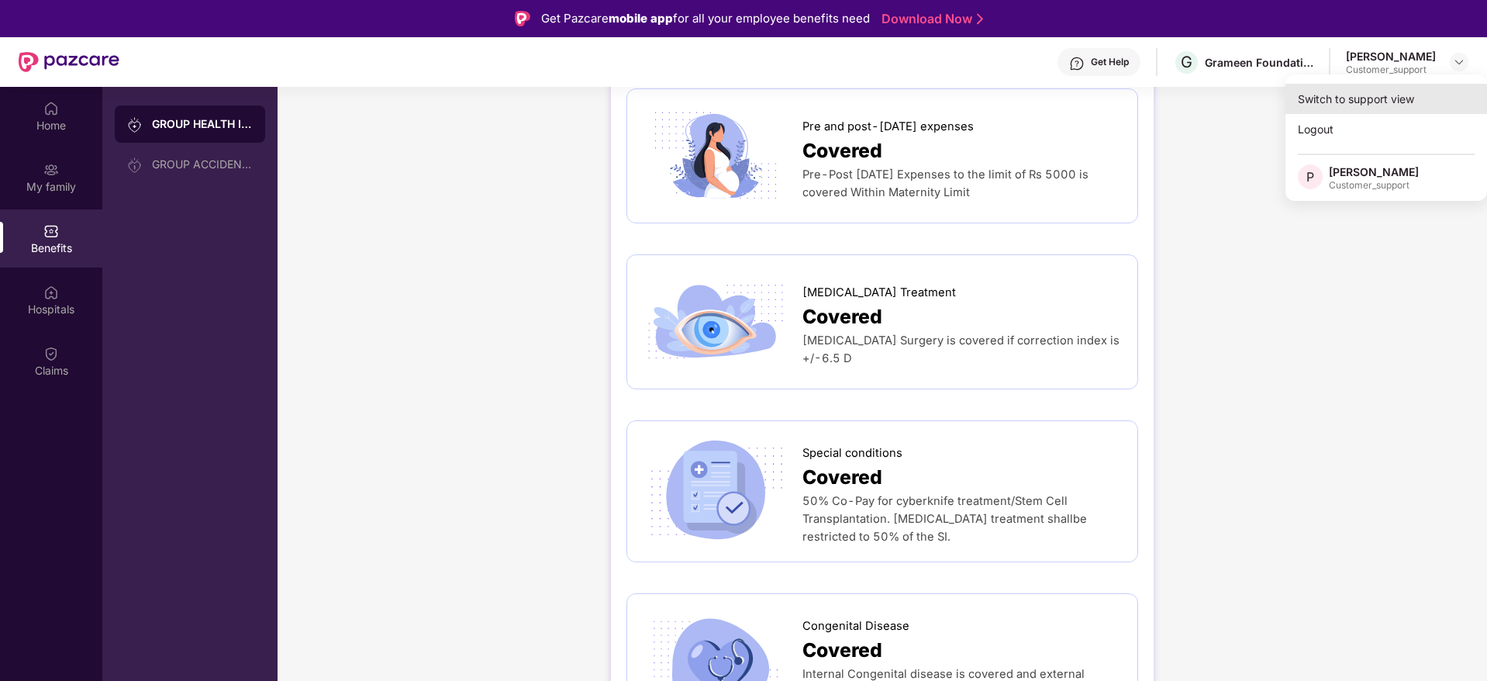
click at [1349, 100] on div "Switch to support view" at bounding box center [1386, 99] width 202 height 30
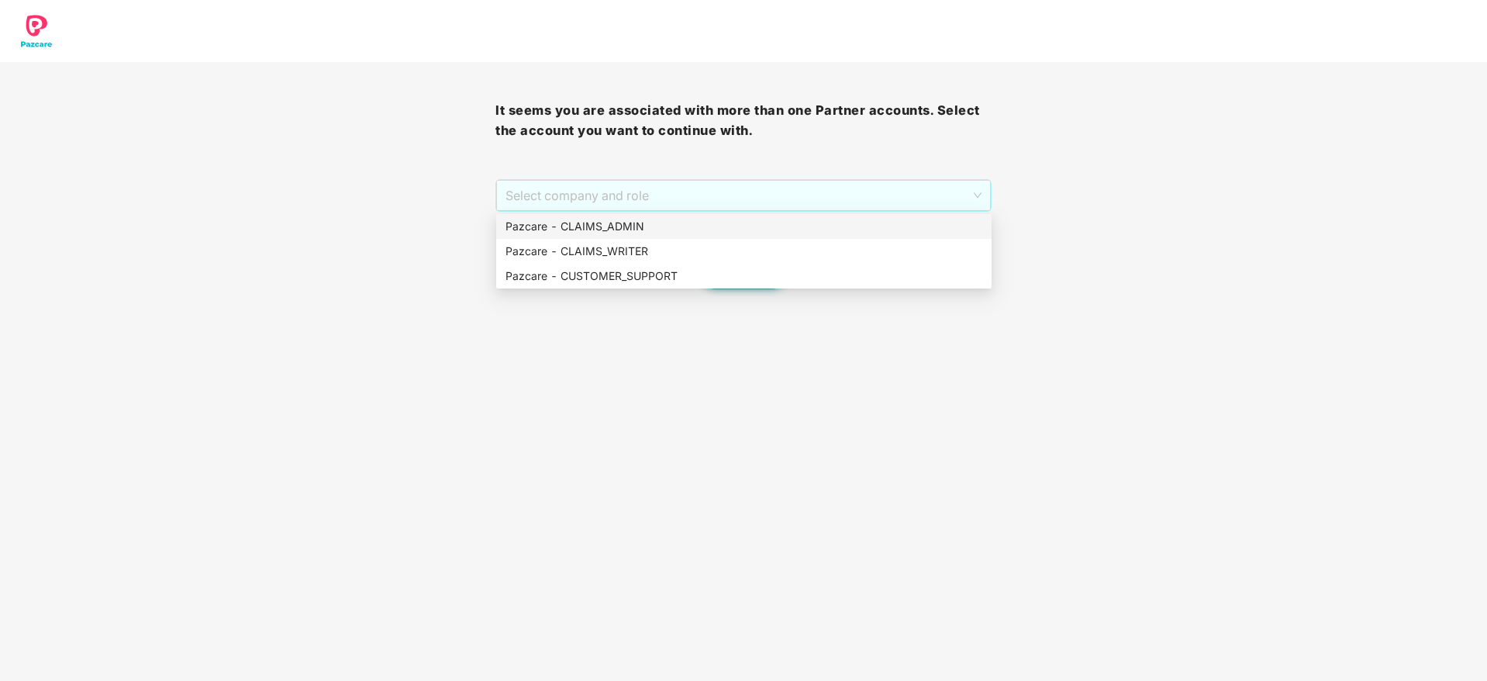
drag, startPoint x: 773, startPoint y: 181, endPoint x: 766, endPoint y: 229, distance: 47.8
click at [766, 229] on body "It seems you are associated with more than one Partner accounts. Select the acc…" at bounding box center [743, 340] width 1487 height 681
click at [766, 229] on div "Pazcare - CLAIMS_ADMIN" at bounding box center [744, 226] width 477 height 17
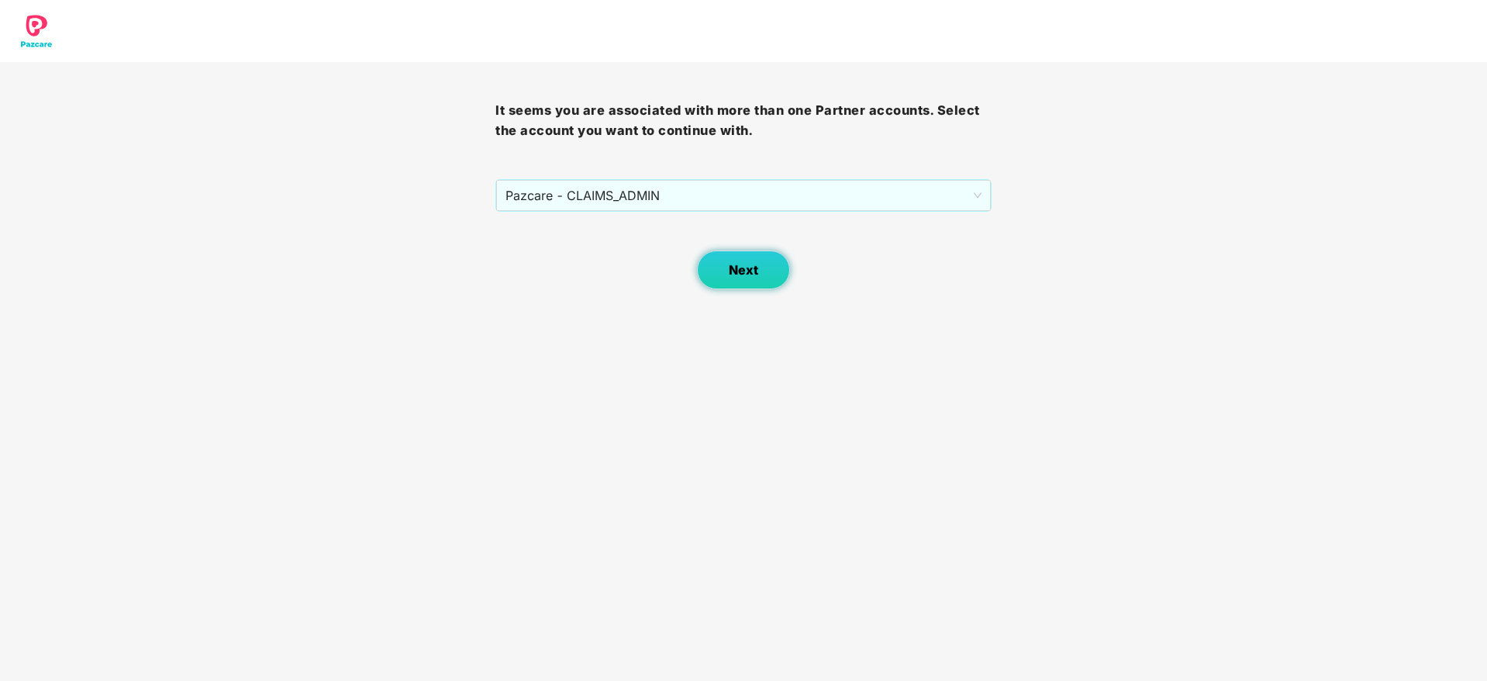
click at [778, 261] on button "Next" at bounding box center [743, 269] width 93 height 39
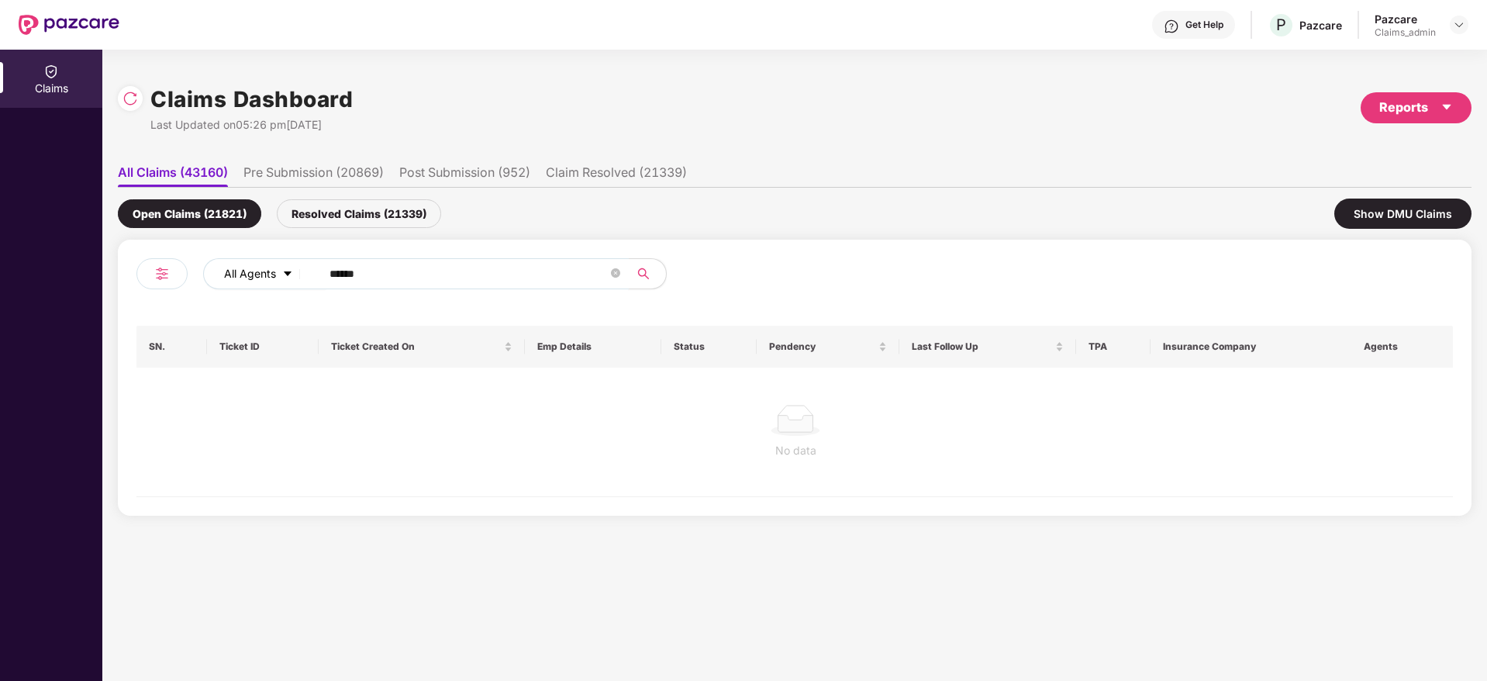
drag, startPoint x: 384, startPoint y: 273, endPoint x: 282, endPoint y: 280, distance: 101.8
click at [282, 280] on div "All Agents ******" at bounding box center [598, 273] width 790 height 31
paste input "text"
type input "******"
click at [372, 216] on div "Resolved Claims (21339)" at bounding box center [359, 213] width 164 height 29
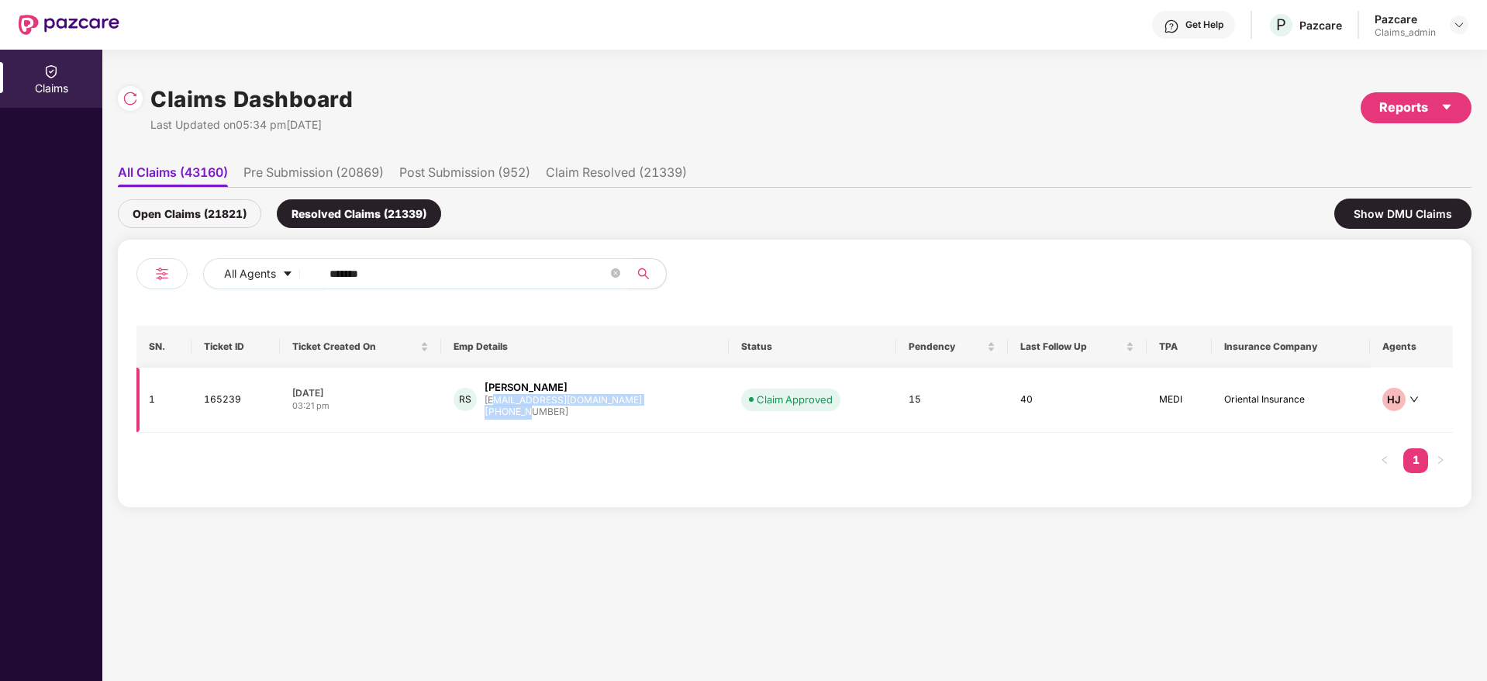
drag, startPoint x: 512, startPoint y: 397, endPoint x: 548, endPoint y: 412, distance: 38.9
click at [548, 412] on div "Ranjit Singh ranjit.singh@krones.in +919035963227" at bounding box center [563, 400] width 157 height 40
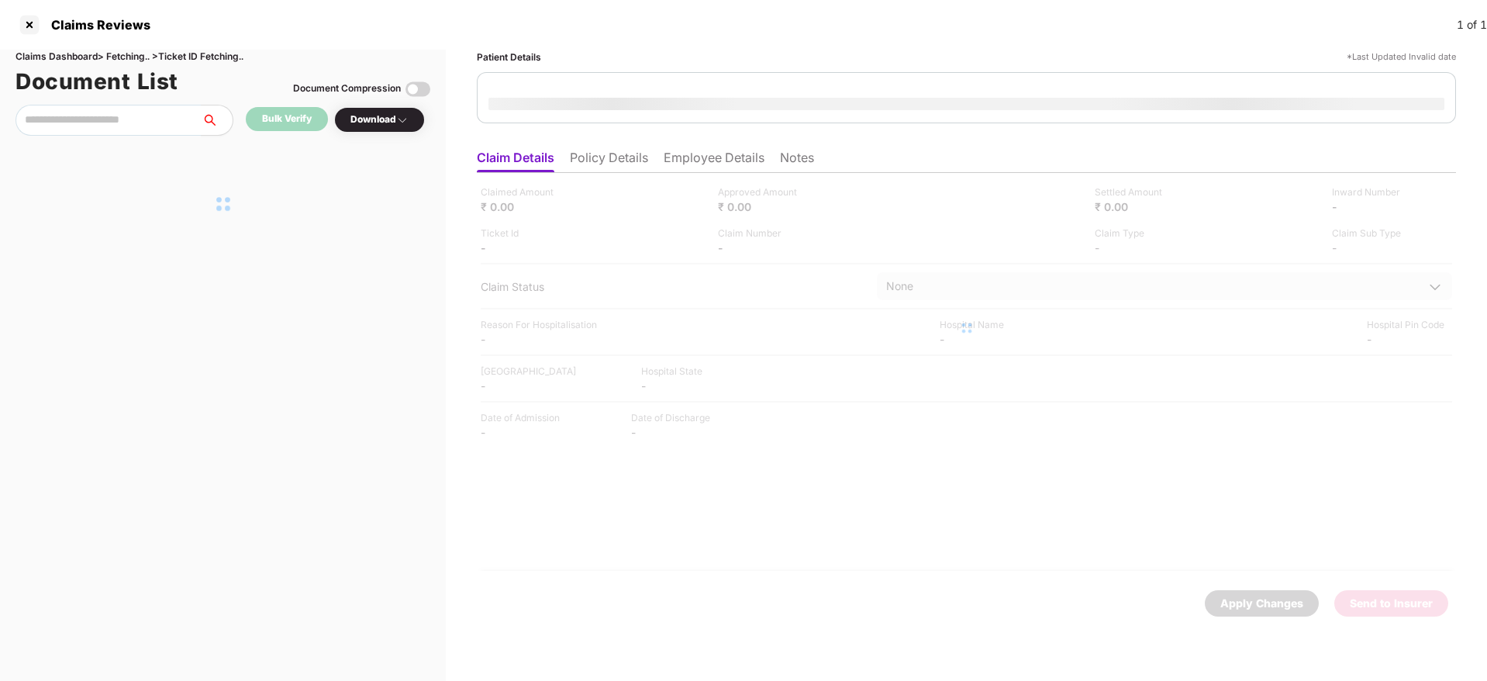
click at [548, 412] on div at bounding box center [966, 328] width 979 height 310
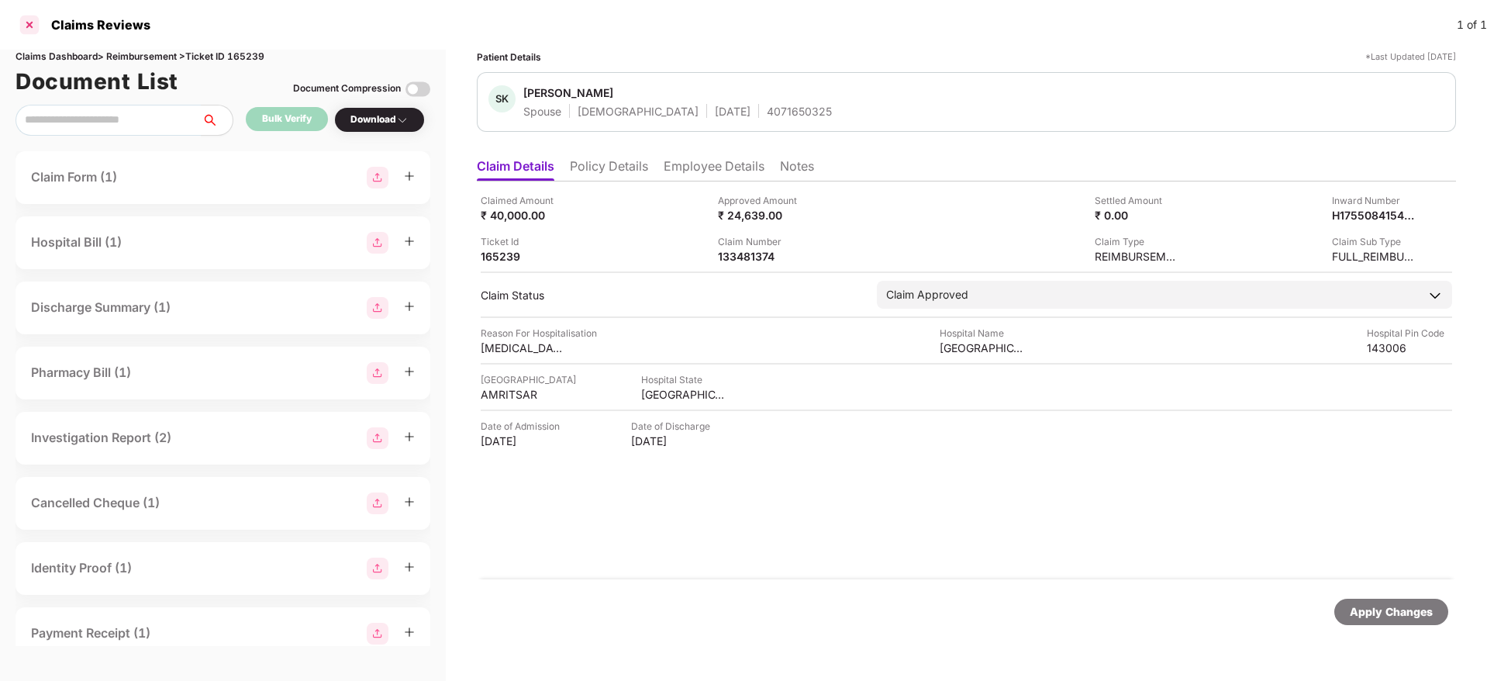
click at [38, 16] on div at bounding box center [29, 24] width 25 height 25
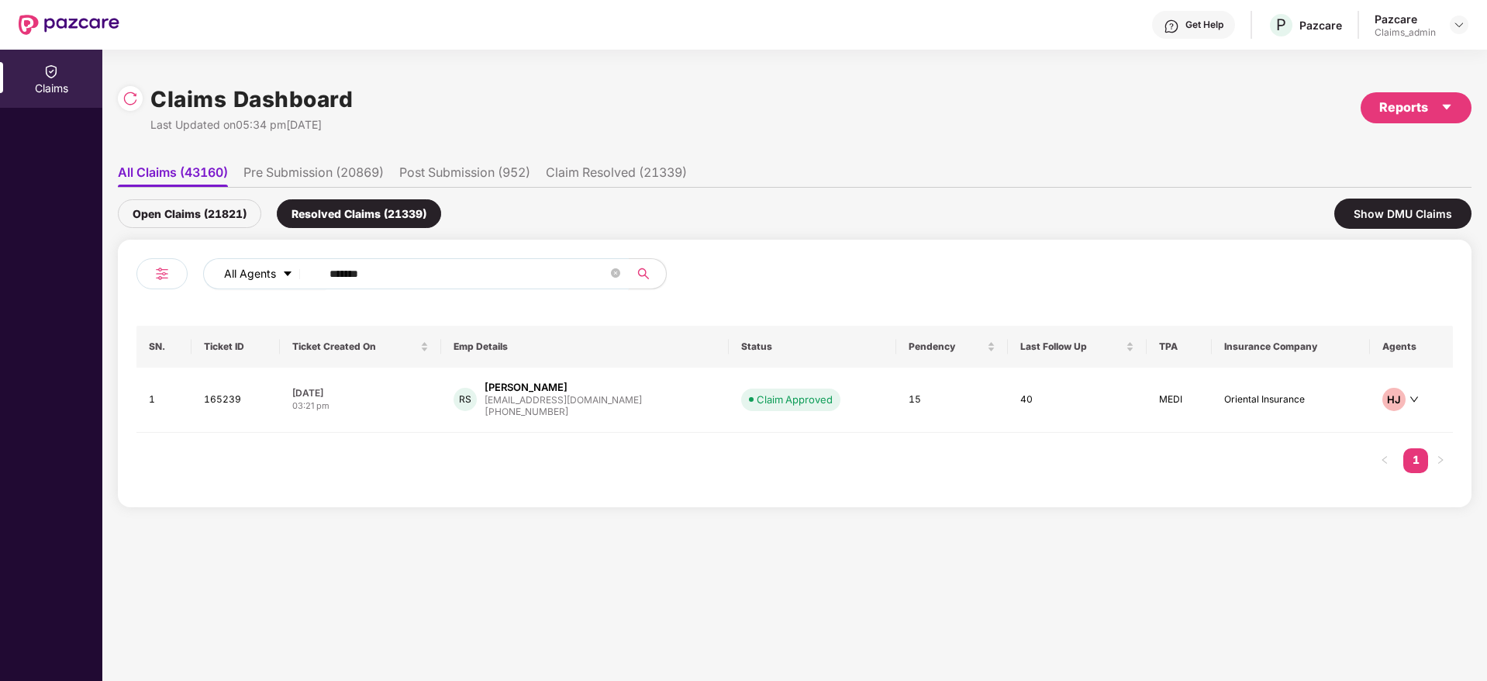
drag, startPoint x: 416, startPoint y: 264, endPoint x: 291, endPoint y: 283, distance: 127.0
click at [291, 283] on div "All Agents ******" at bounding box center [598, 273] width 790 height 31
paste input "text"
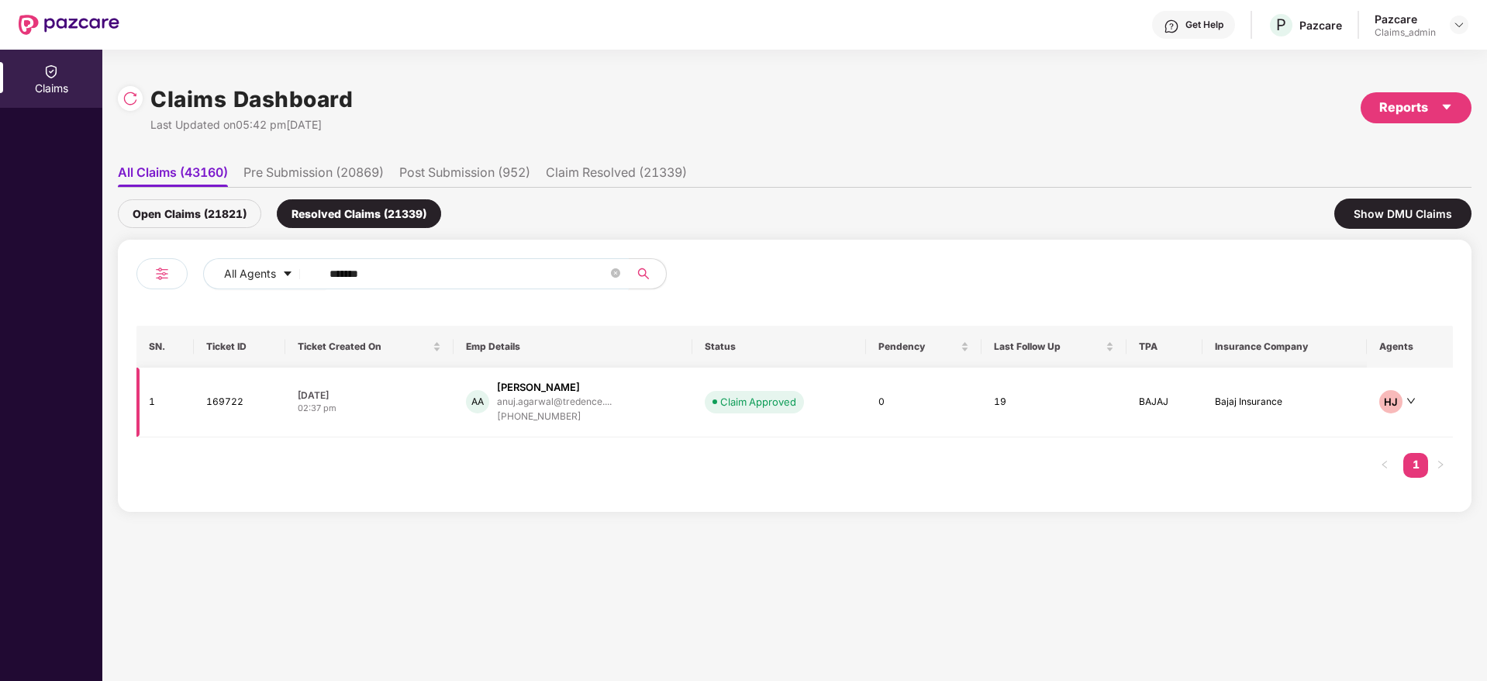
type input "******"
click at [554, 419] on div "+919901726950" at bounding box center [554, 416] width 115 height 15
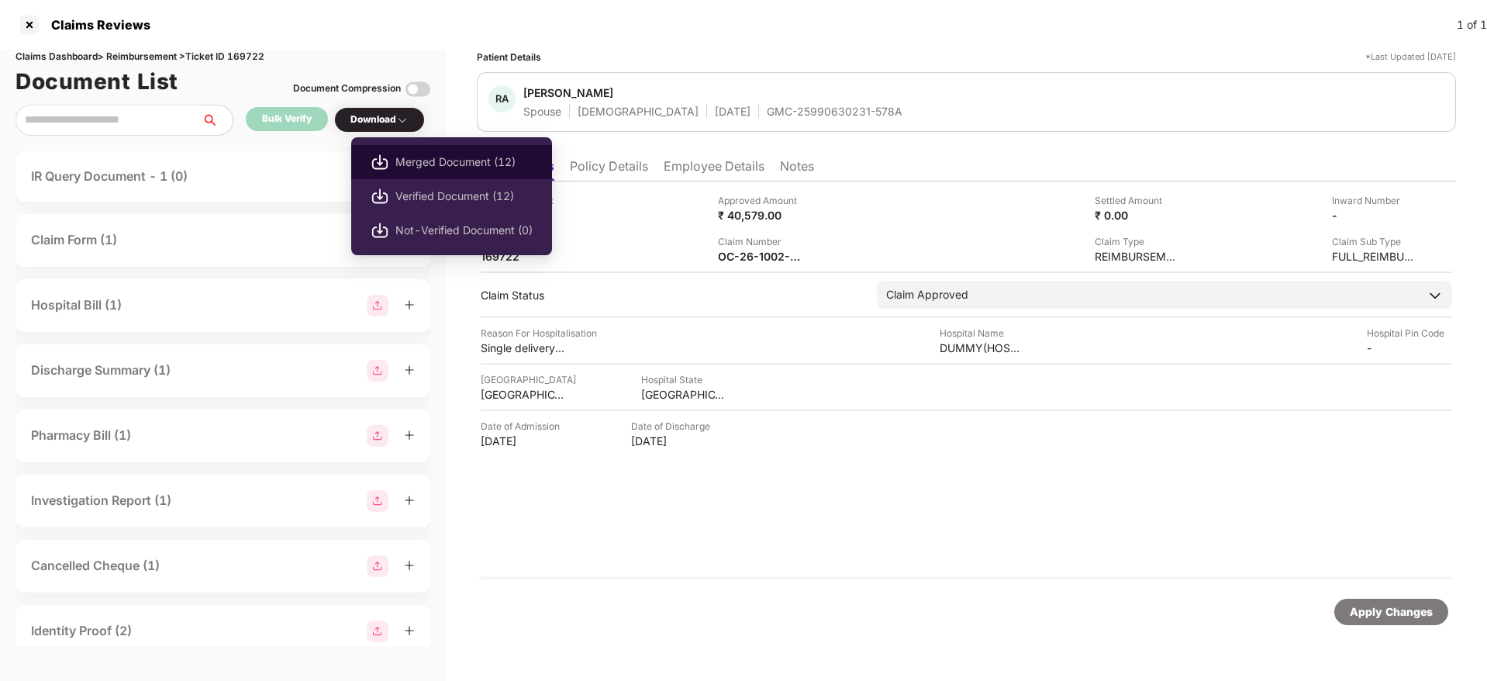
click at [409, 160] on span "Merged Document (12)" at bounding box center [463, 162] width 137 height 17
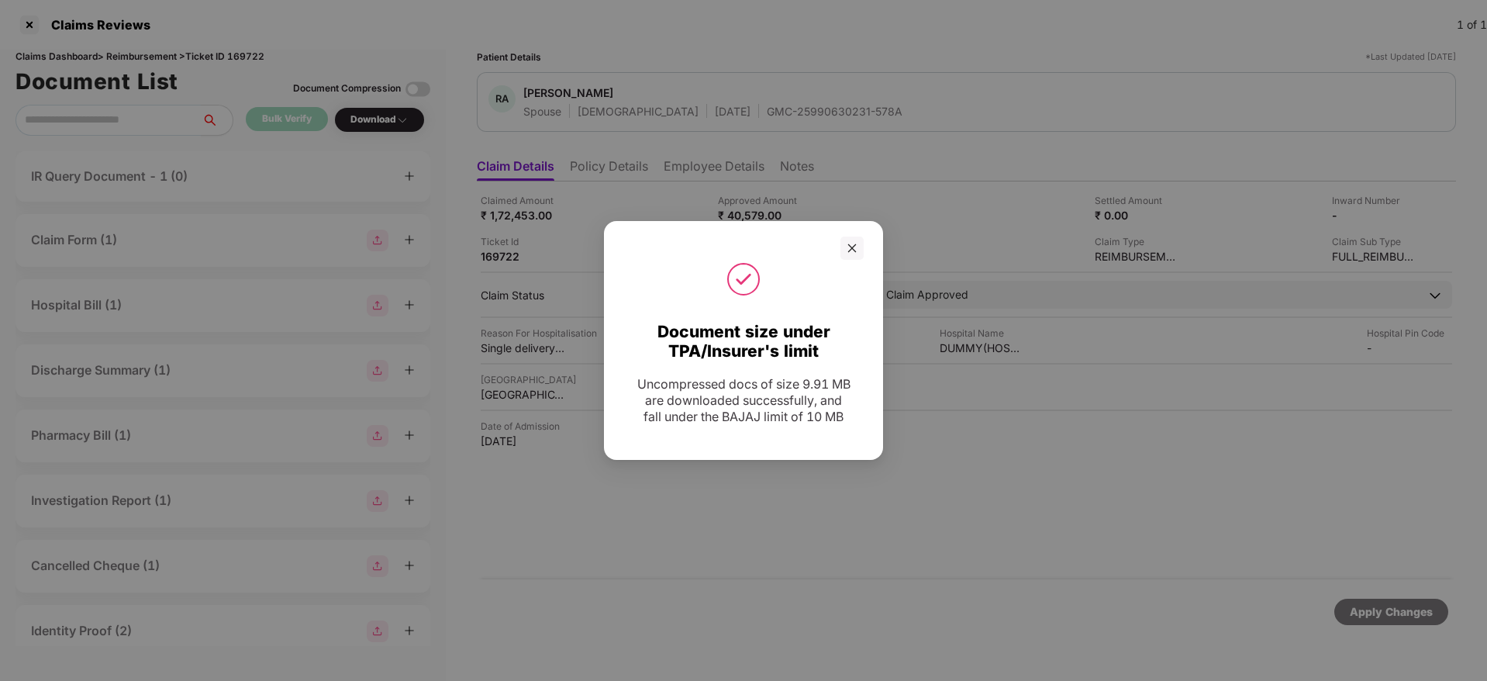
click at [859, 247] on div "Document size under TPA/Insurer's limit Uncompressed docs of size 9.91 MB are d…" at bounding box center [743, 340] width 1487 height 681
click at [861, 247] on div "Document size under TPA/Insurer's limit Uncompressed docs of size 9.91 MB are d…" at bounding box center [743, 340] width 1487 height 681
click at [842, 251] on div "Document size under TPA/Insurer's limit Uncompressed docs of size 9.91 MB are d…" at bounding box center [743, 340] width 1487 height 681
click at [851, 250] on div "Document size under TPA/Insurer's limit Uncompressed docs of size 9.91 MB are d…" at bounding box center [743, 340] width 1487 height 681
click at [851, 242] on div "Document size under TPA/Insurer's limit Uncompressed docs of size 9.91 MB are d…" at bounding box center [743, 340] width 1487 height 681
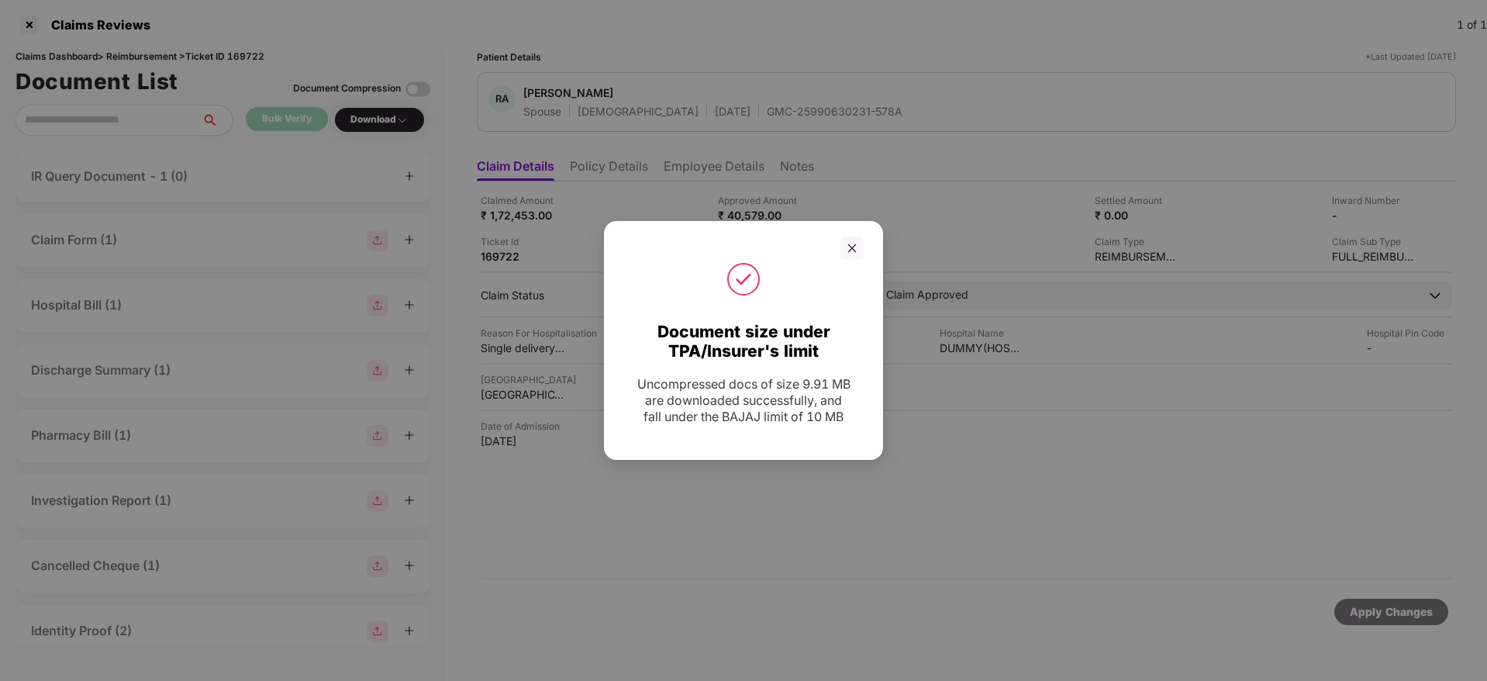
click at [857, 550] on div "Document size under TPA/Insurer's limit Uncompressed docs of size 9.91 MB are d…" at bounding box center [743, 340] width 1487 height 681
click at [855, 241] on div "Document size under TPA/Insurer's limit Uncompressed docs of size 9.91 MB are d…" at bounding box center [743, 340] width 1487 height 681
